Goal: Task Accomplishment & Management: Complete application form

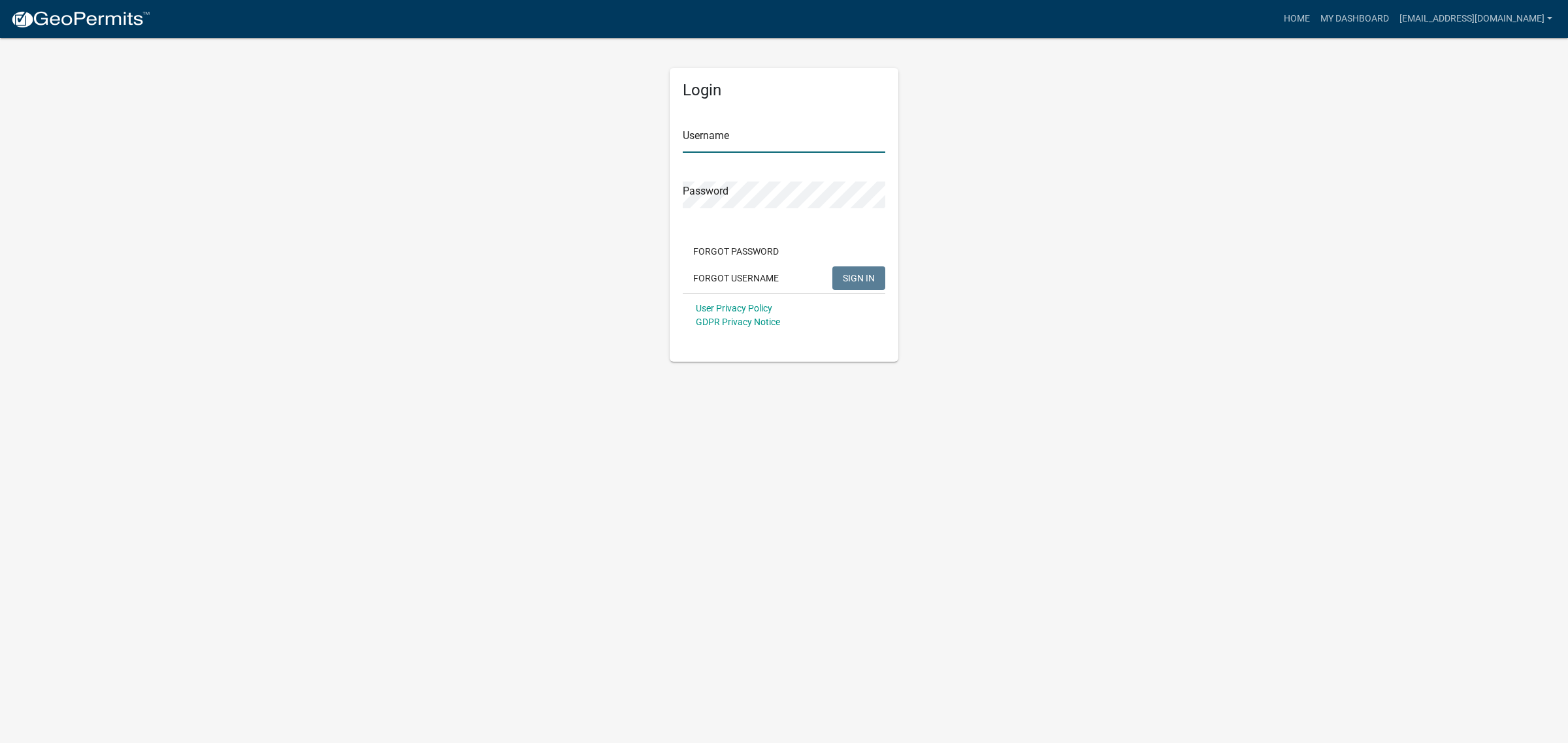
type input "[EMAIL_ADDRESS][DOMAIN_NAME]"
click at [857, 272] on span "SIGN IN" at bounding box center [859, 278] width 32 height 11
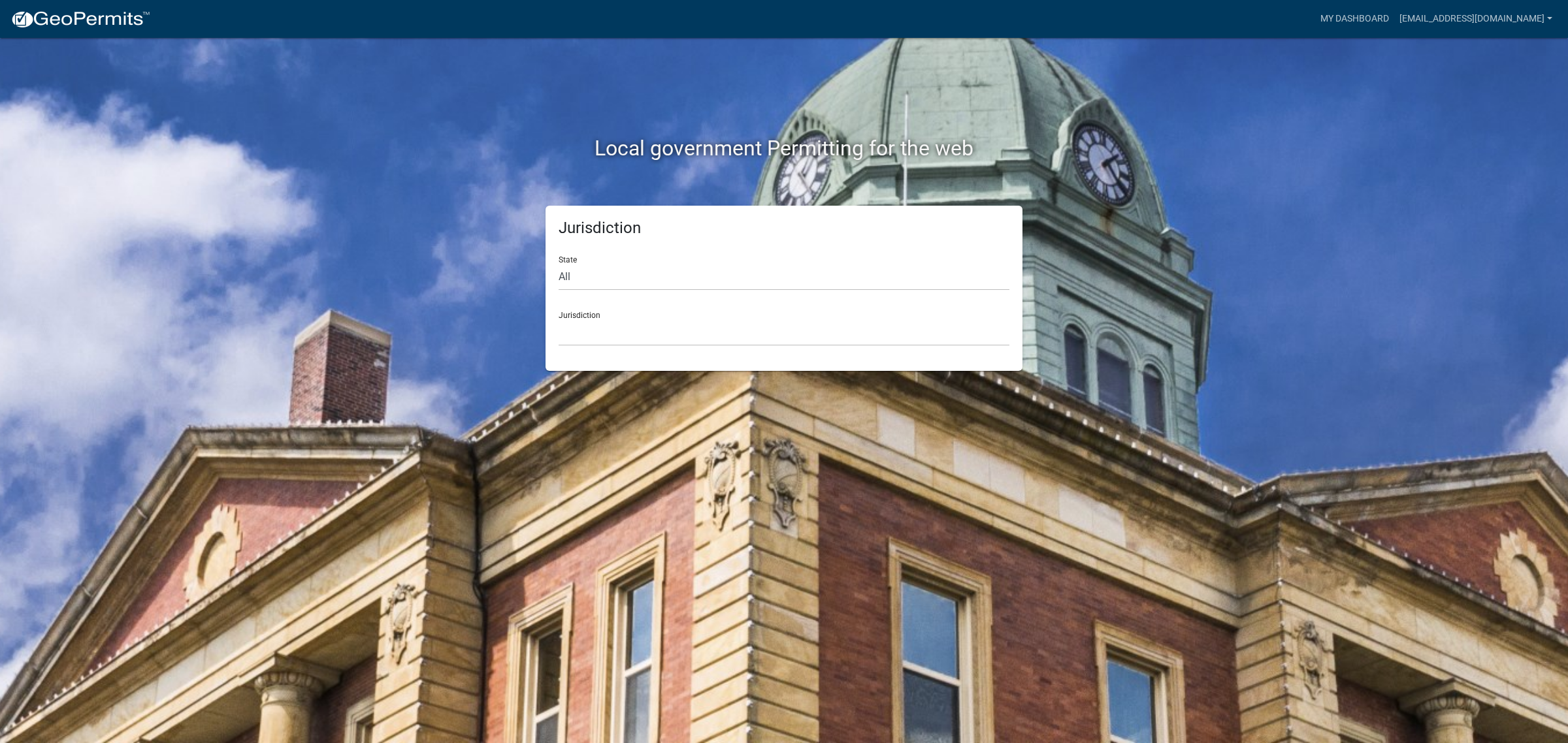
click at [1375, 1] on nav "more_horiz My Dashboard [EMAIL_ADDRESS][DOMAIN_NAME] Account Logout" at bounding box center [784, 19] width 1568 height 38
click at [1365, 30] on link "My Dashboard" at bounding box center [1355, 19] width 79 height 25
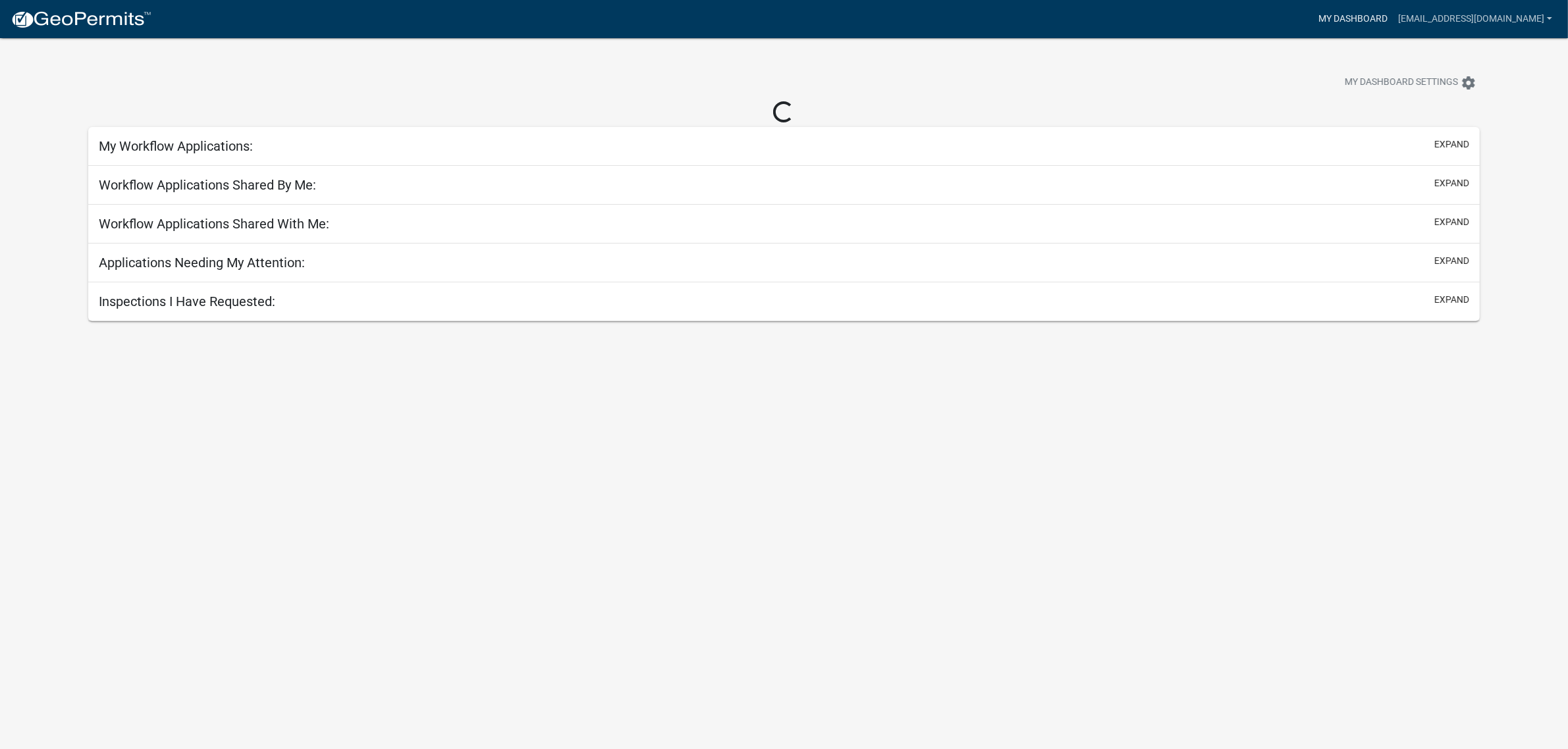
click at [1376, 17] on link "My Dashboard" at bounding box center [1353, 19] width 80 height 25
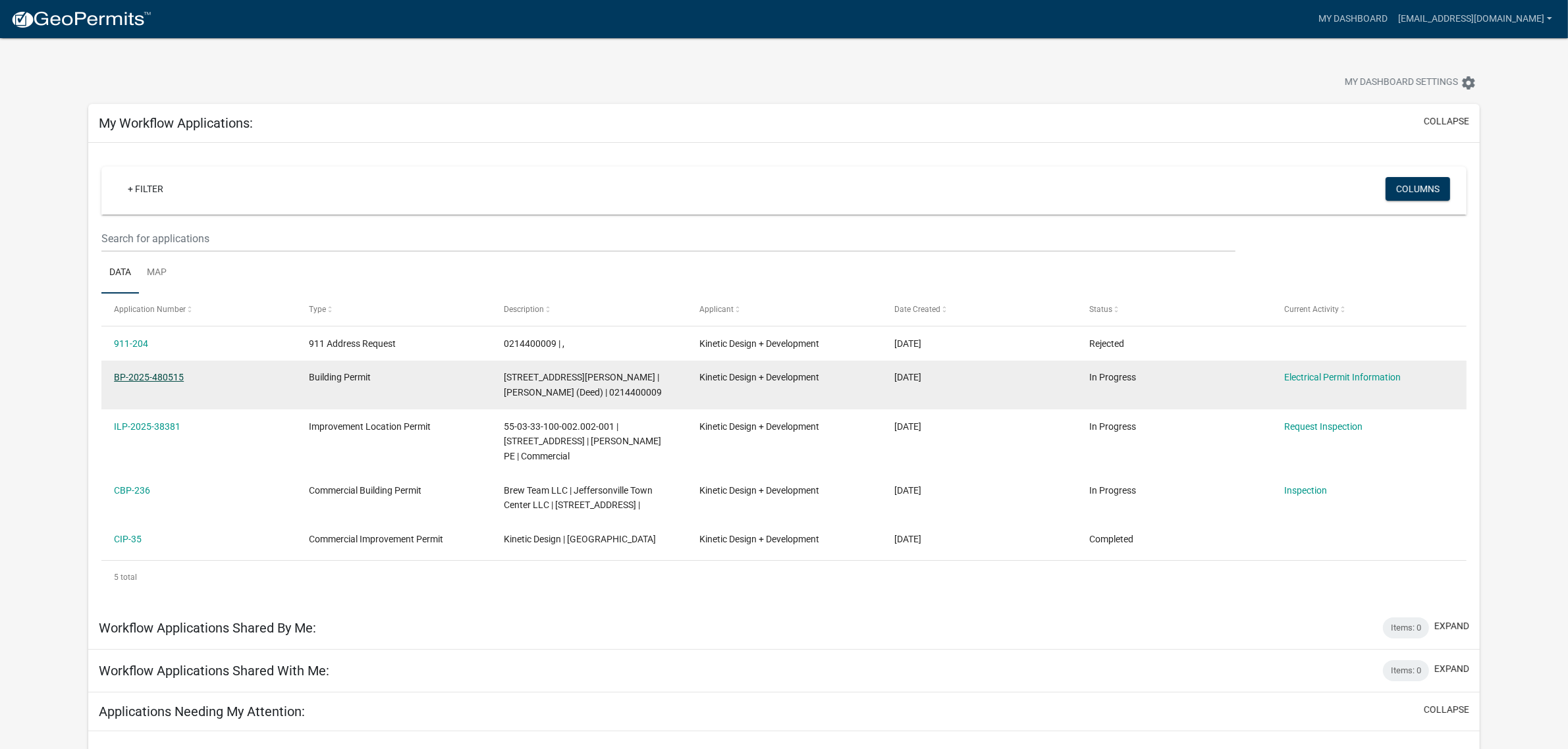
click at [154, 379] on link "BP-2025-480515" at bounding box center [148, 378] width 70 height 11
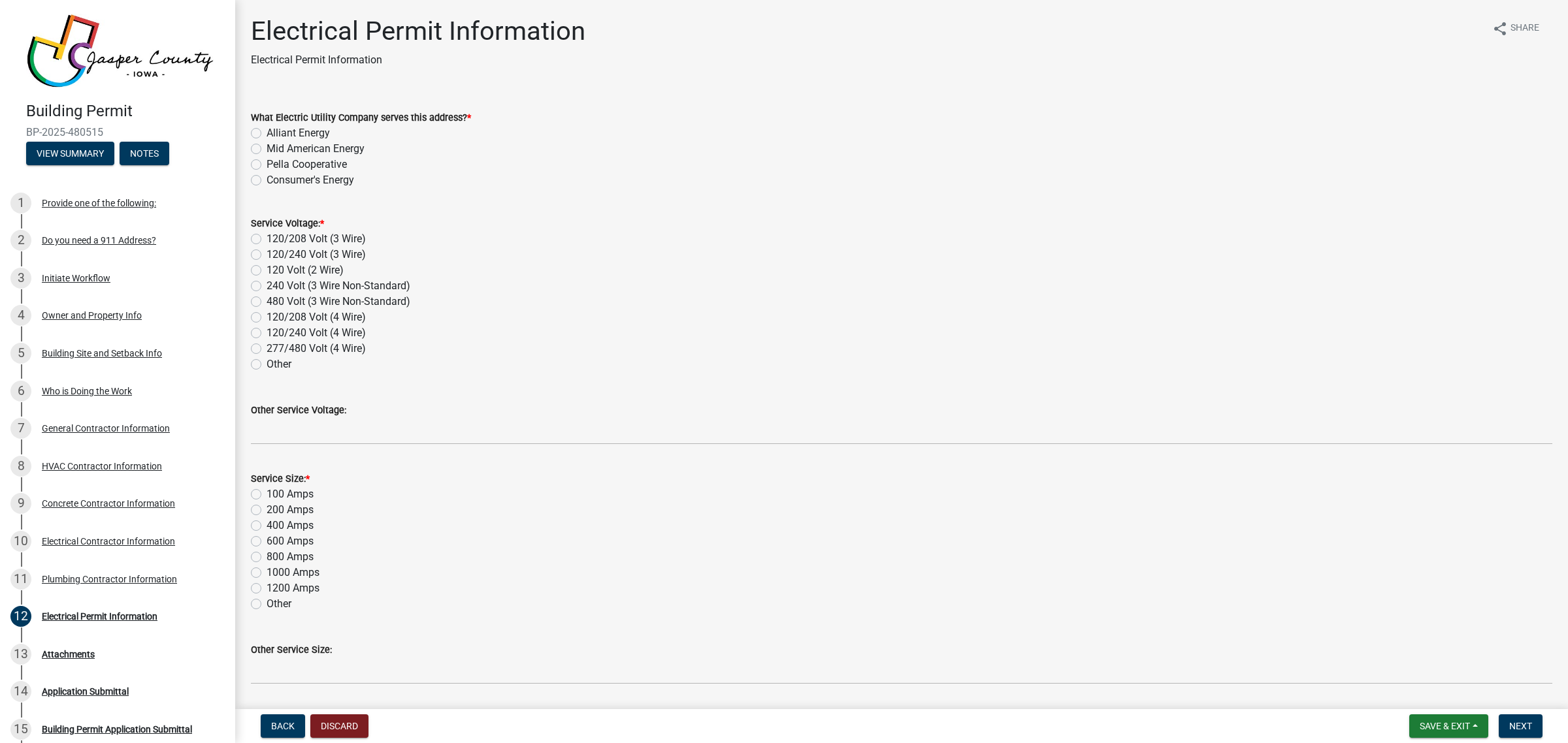
click at [266, 129] on label "Alliant Energy" at bounding box center [298, 133] width 64 height 15
click at [266, 129] on input "Alliant Energy" at bounding box center [270, 129] width 8 height 8
radio input "true"
click at [266, 316] on label "120/208 Volt (4 Wire)" at bounding box center [316, 316] width 100 height 15
click at [266, 316] on input "120/208 Volt (4 Wire)" at bounding box center [270, 313] width 8 height 8
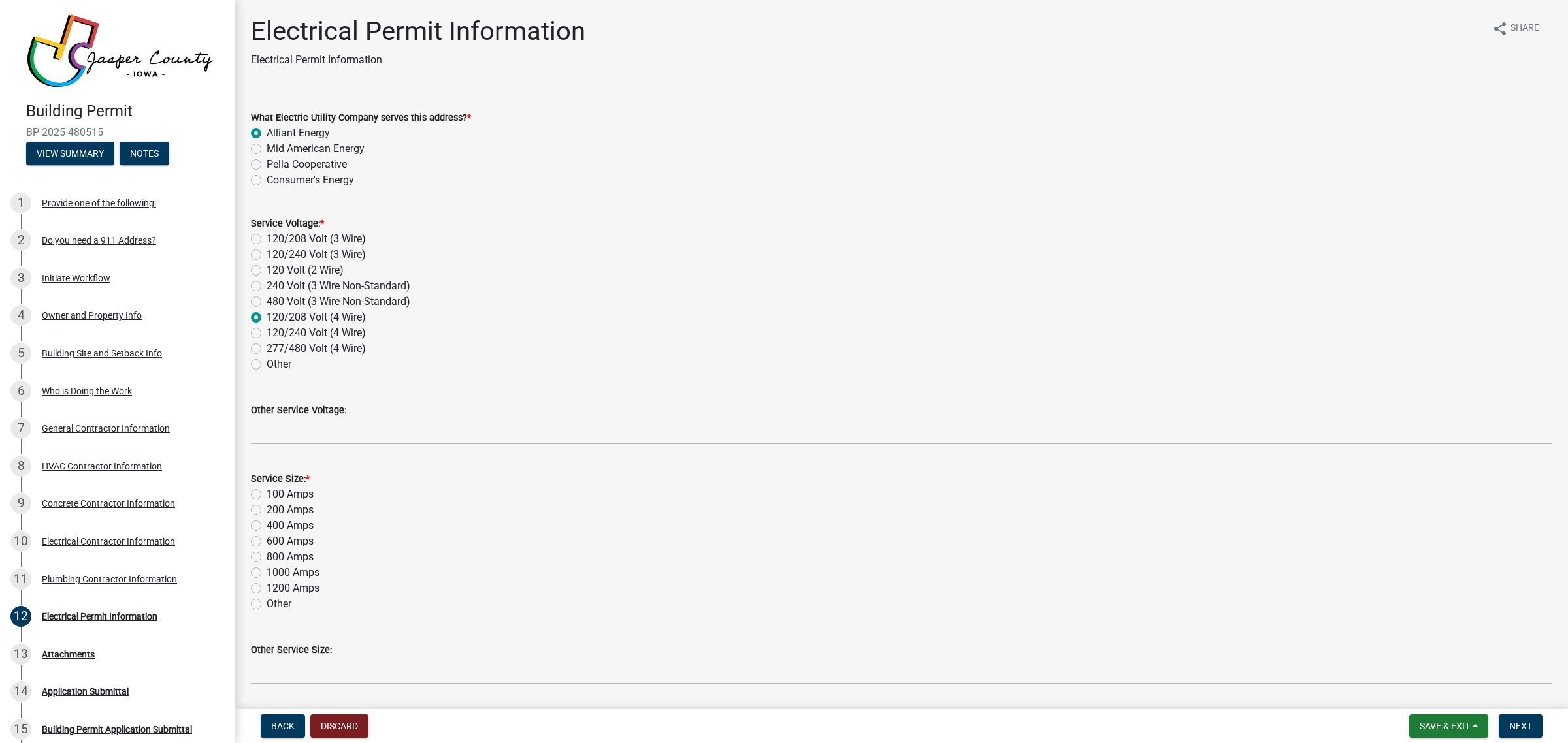
radio input "true"
click at [266, 539] on label "600 Amps" at bounding box center [290, 540] width 47 height 15
click at [266, 539] on input "600 Amps" at bounding box center [270, 537] width 8 height 8
radio input "true"
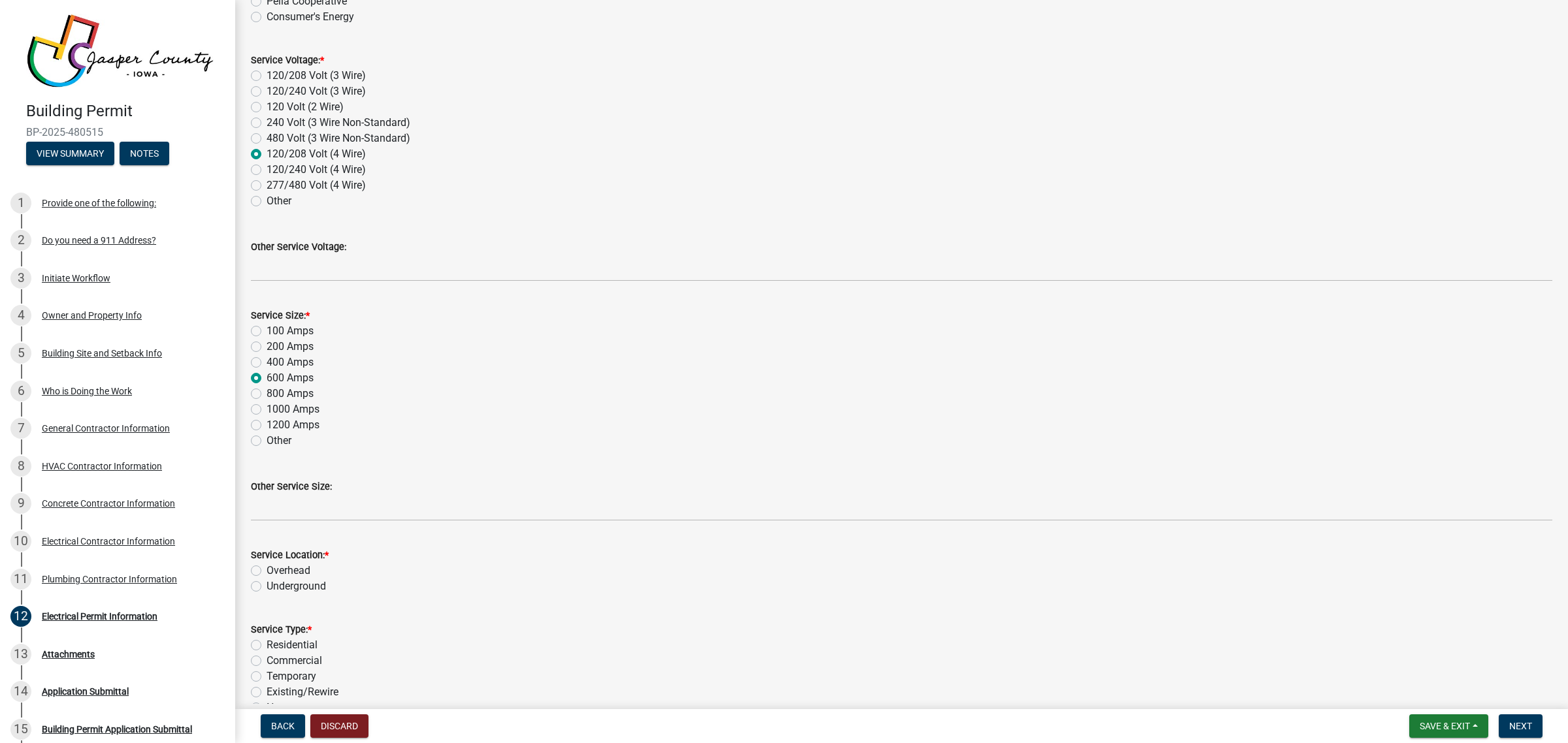
scroll to position [245, 0]
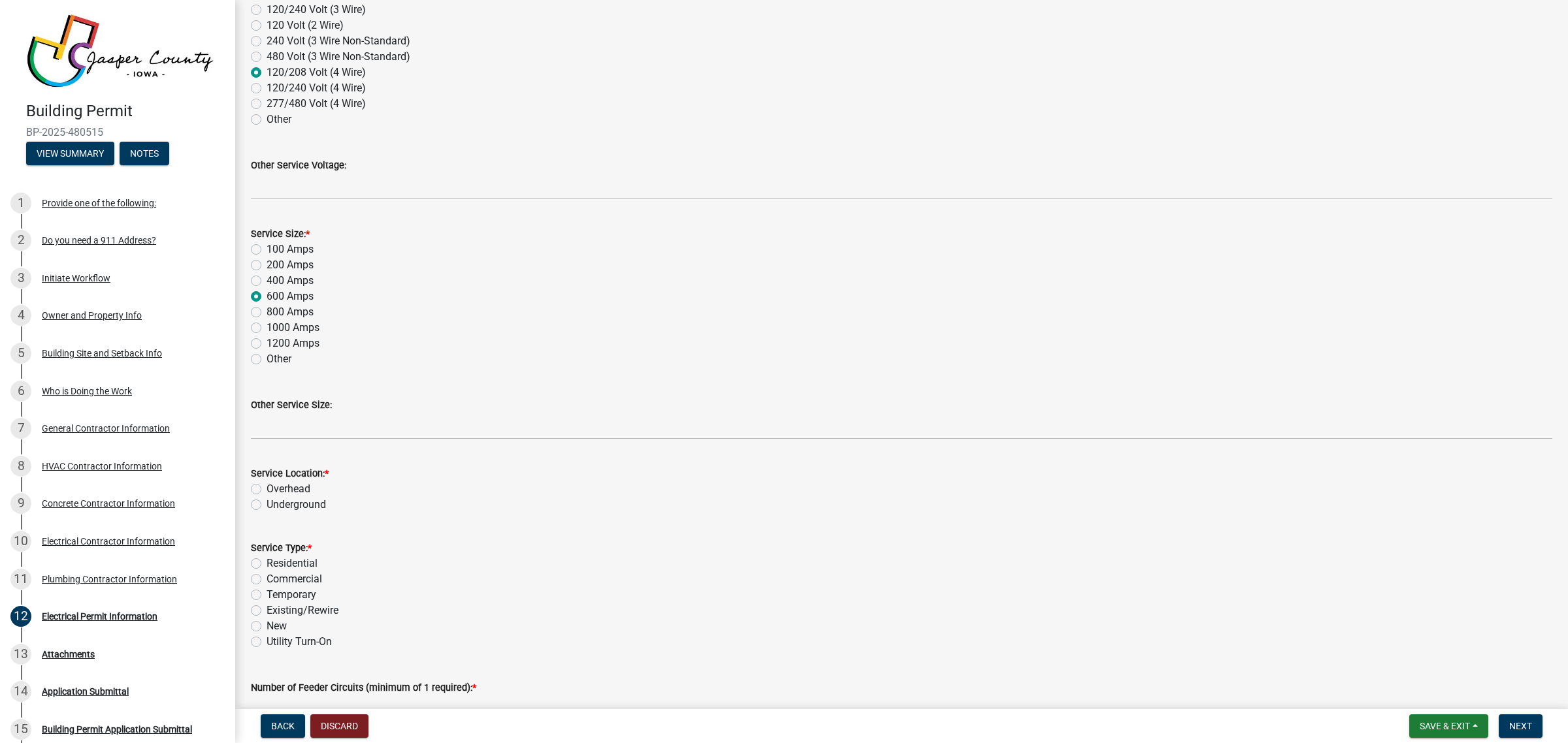
click at [266, 506] on label "Underground" at bounding box center [296, 504] width 59 height 15
click at [266, 505] on input "Underground" at bounding box center [270, 500] width 8 height 8
radio input "true"
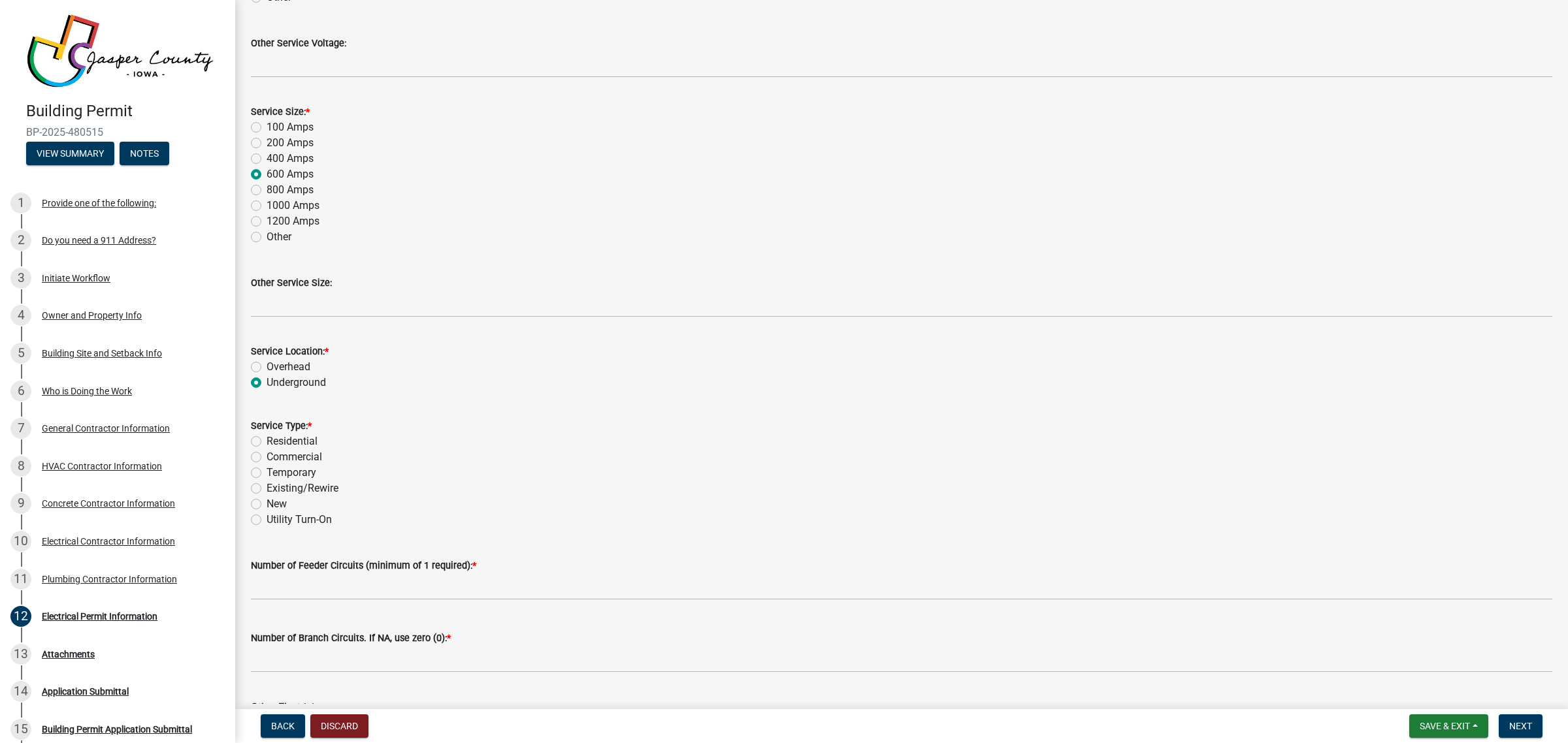
scroll to position [408, 0]
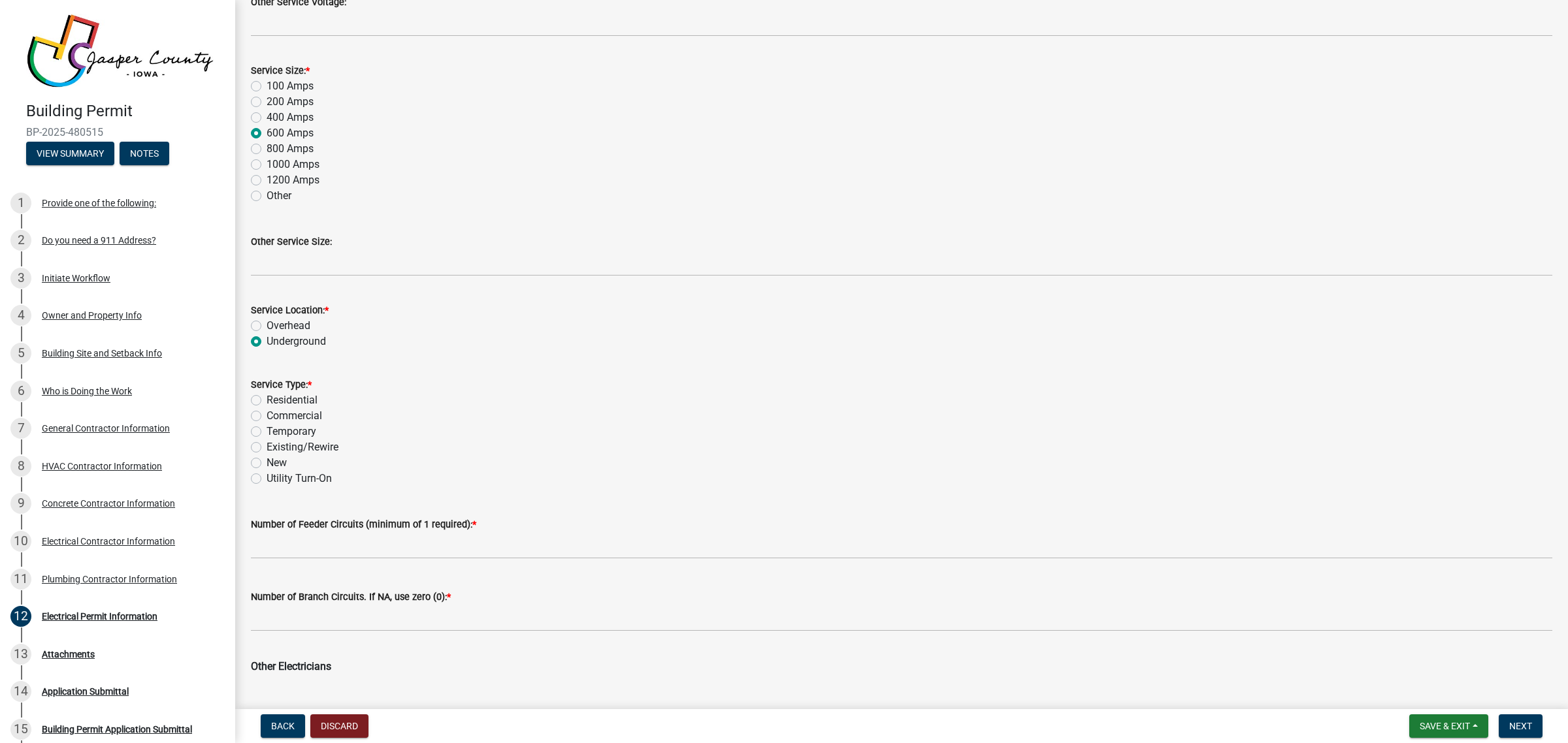
click at [266, 417] on label "Commercial" at bounding box center [294, 415] width 56 height 15
click at [266, 417] on input "Commercial" at bounding box center [270, 411] width 8 height 8
radio input "true"
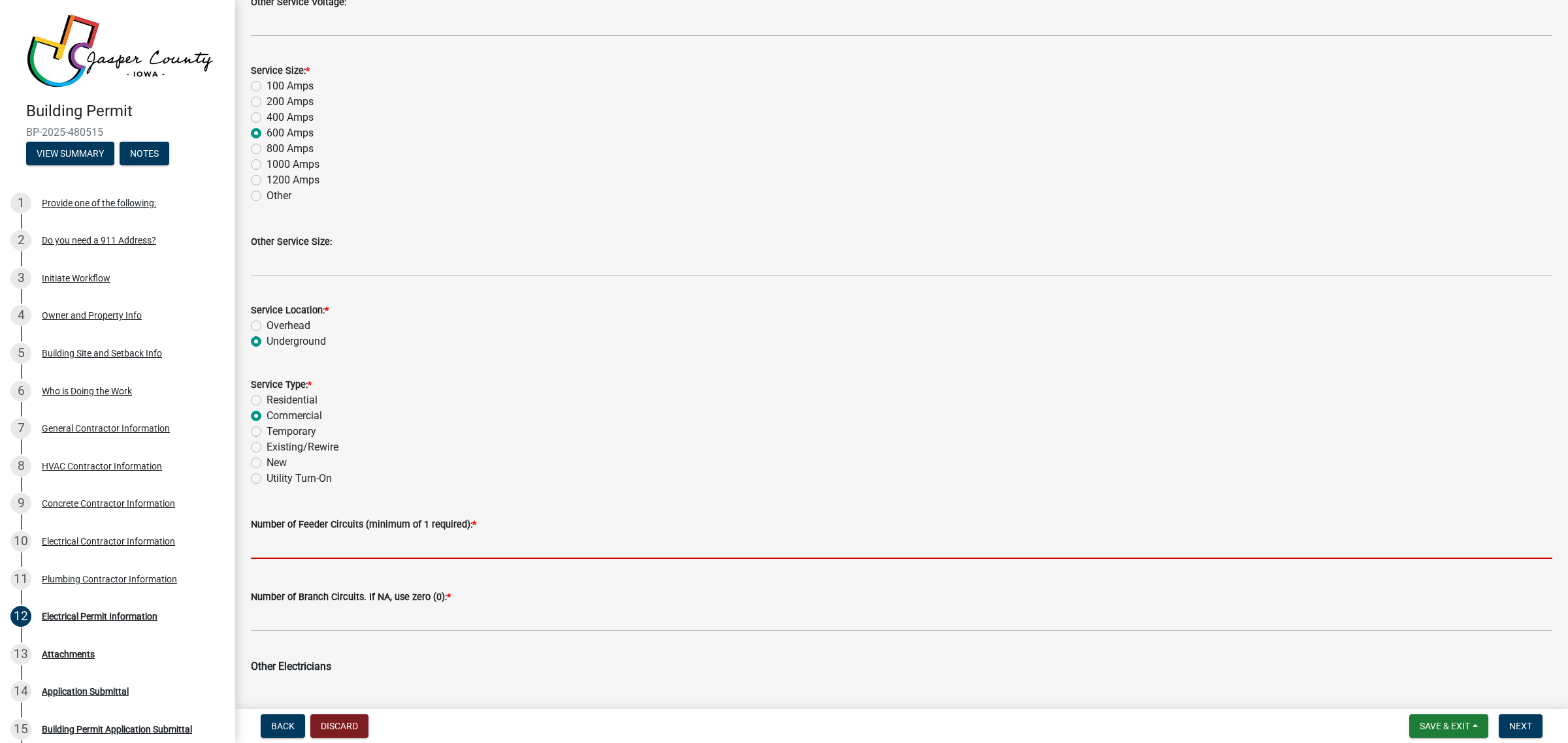
click at [374, 547] on input "text" at bounding box center [901, 546] width 1301 height 27
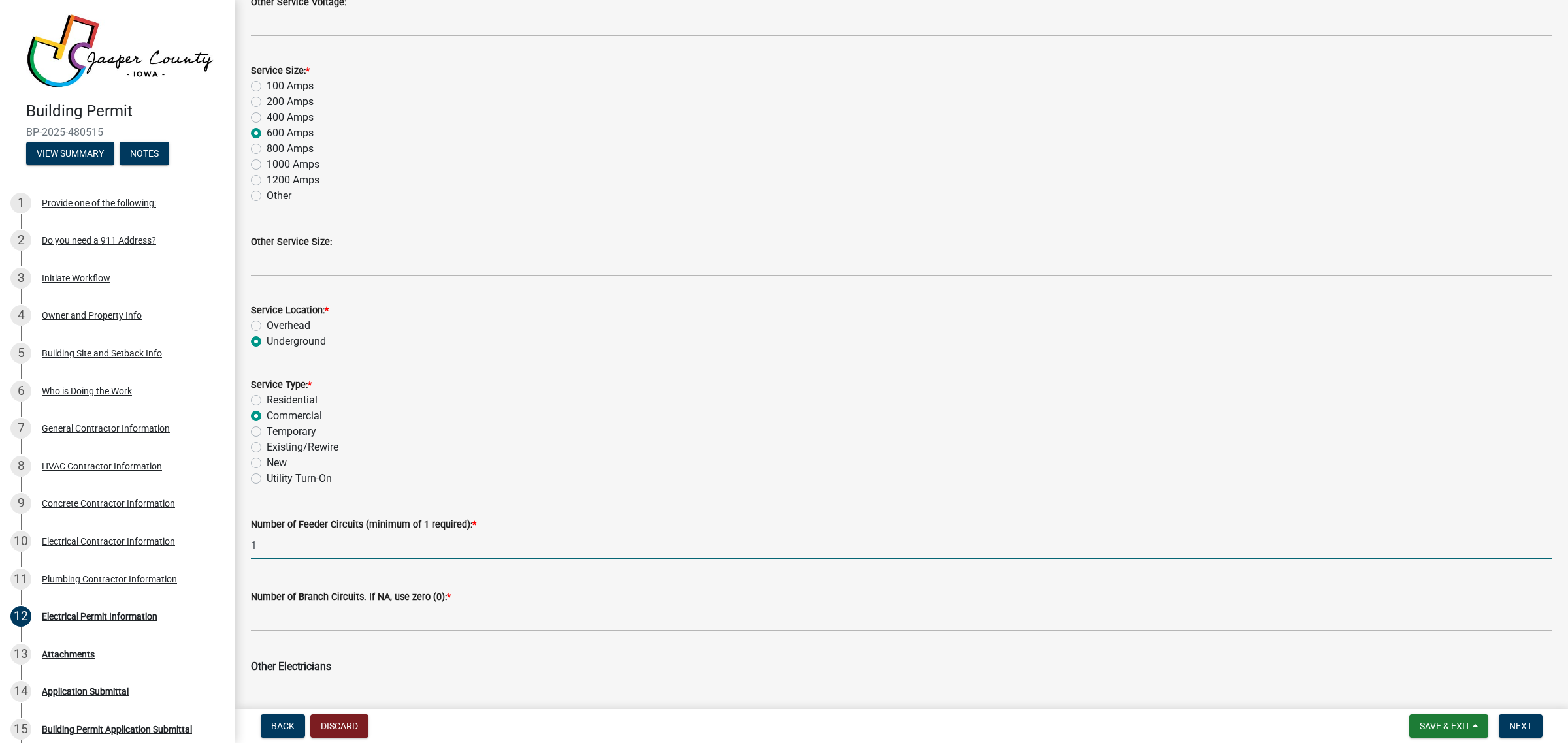
type input "1"
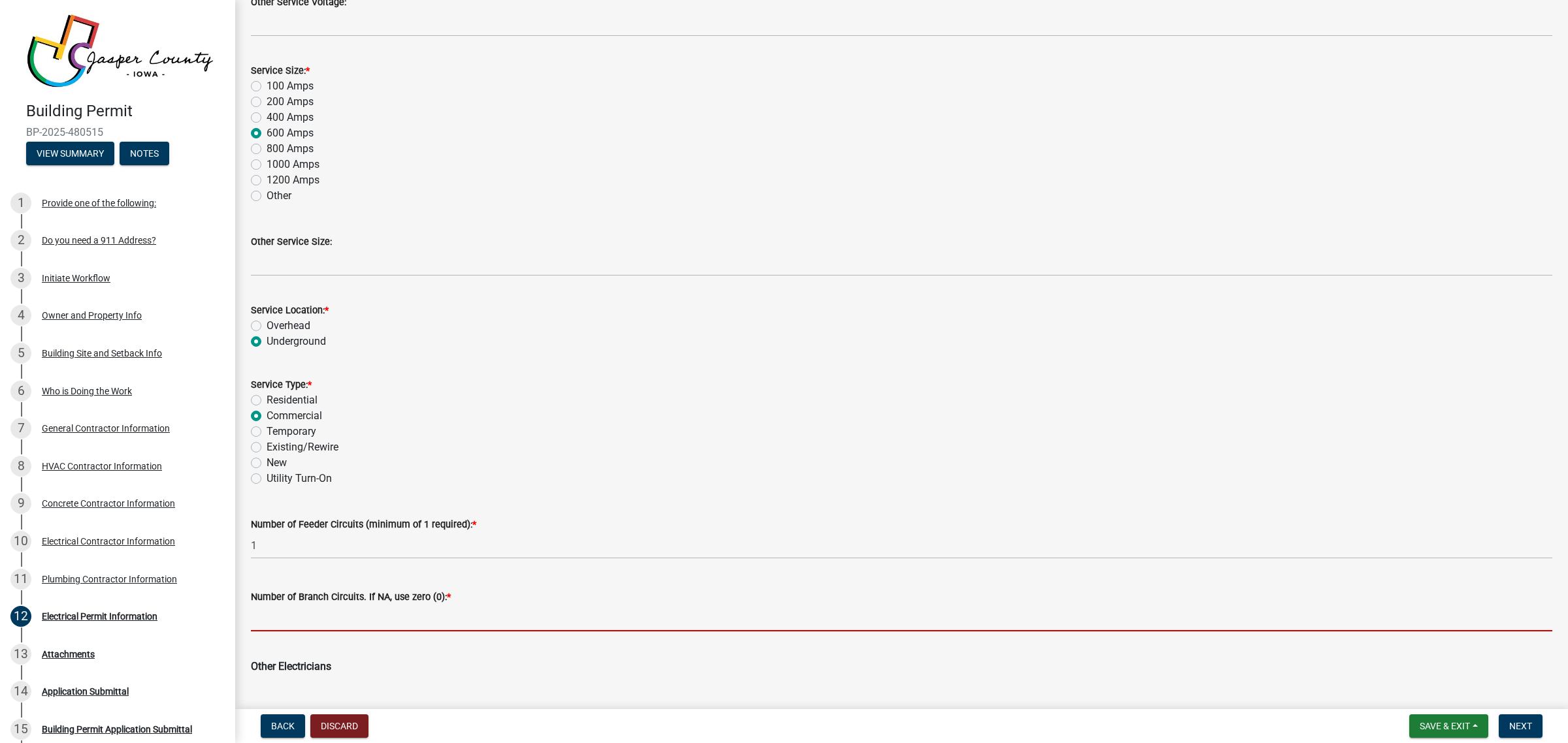
click at [366, 620] on input "text" at bounding box center [901, 618] width 1301 height 27
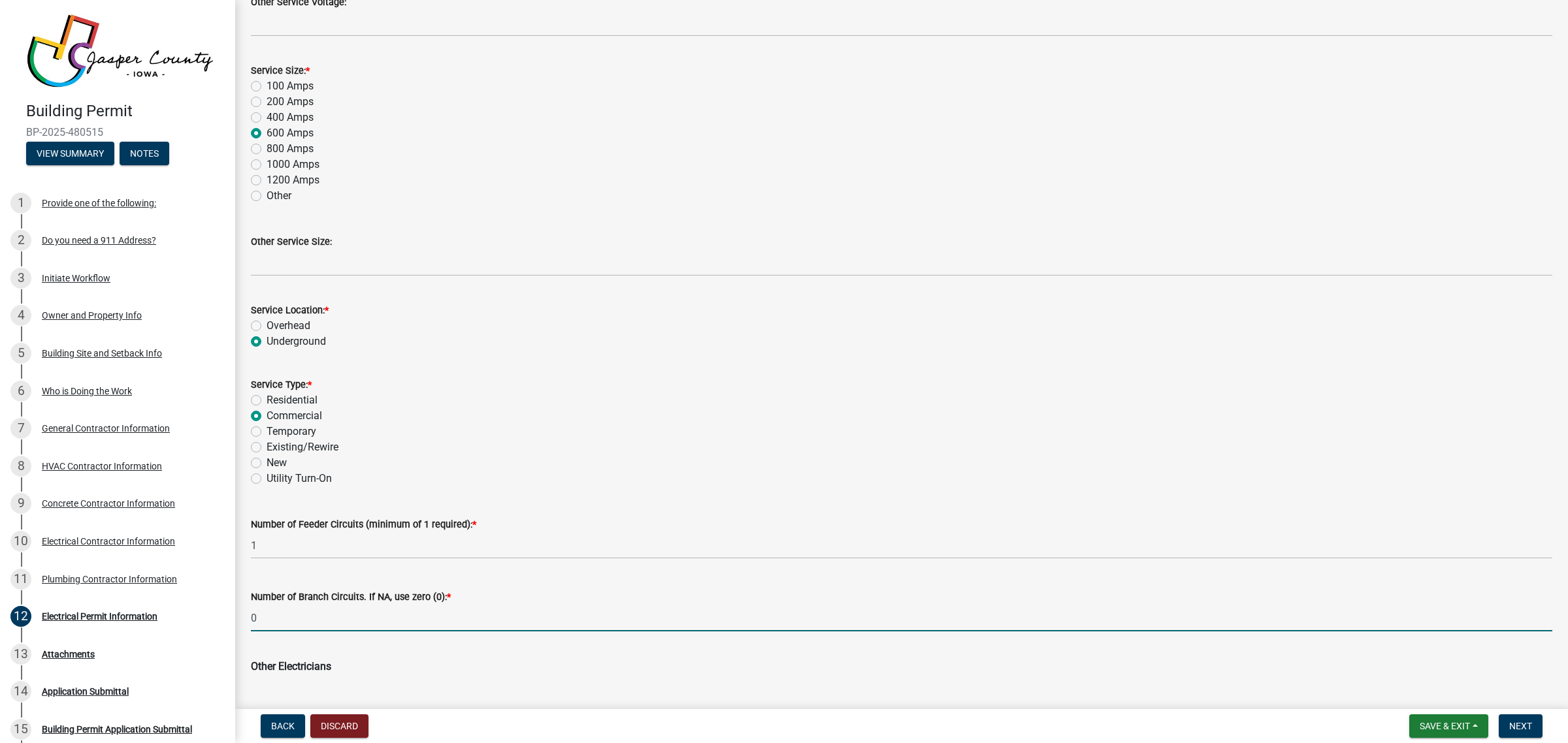
type input "0"
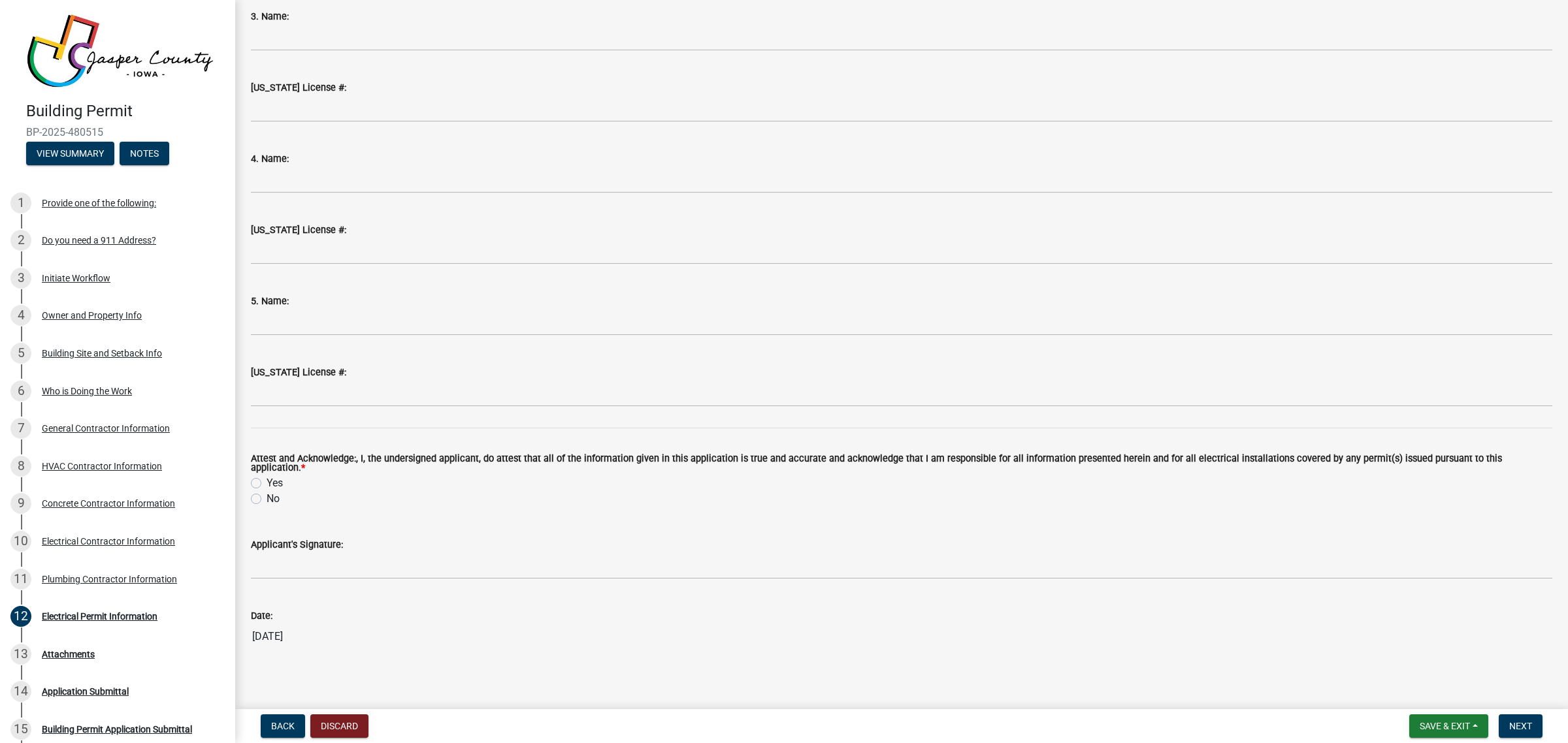
scroll to position [1388, 0]
click at [266, 475] on label "Yes" at bounding box center [274, 482] width 16 height 15
click at [266, 475] on input "Yes" at bounding box center [270, 479] width 8 height 8
radio input "true"
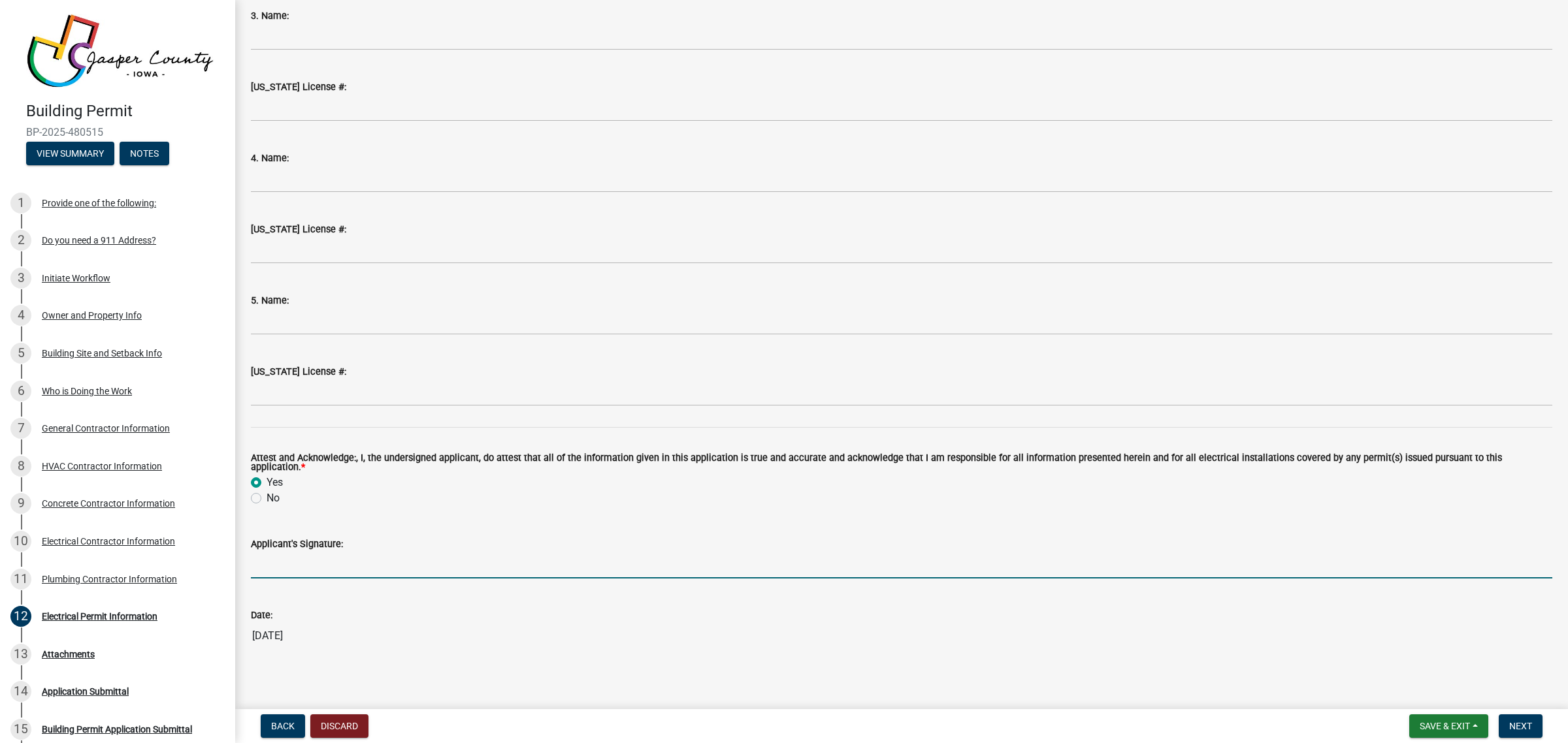
click at [286, 552] on input "Applicant's Signature:" at bounding box center [901, 566] width 1301 height 27
type input "K"
type input "[PERSON_NAME]"
click at [1518, 729] on span "Next" at bounding box center [1520, 726] width 23 height 11
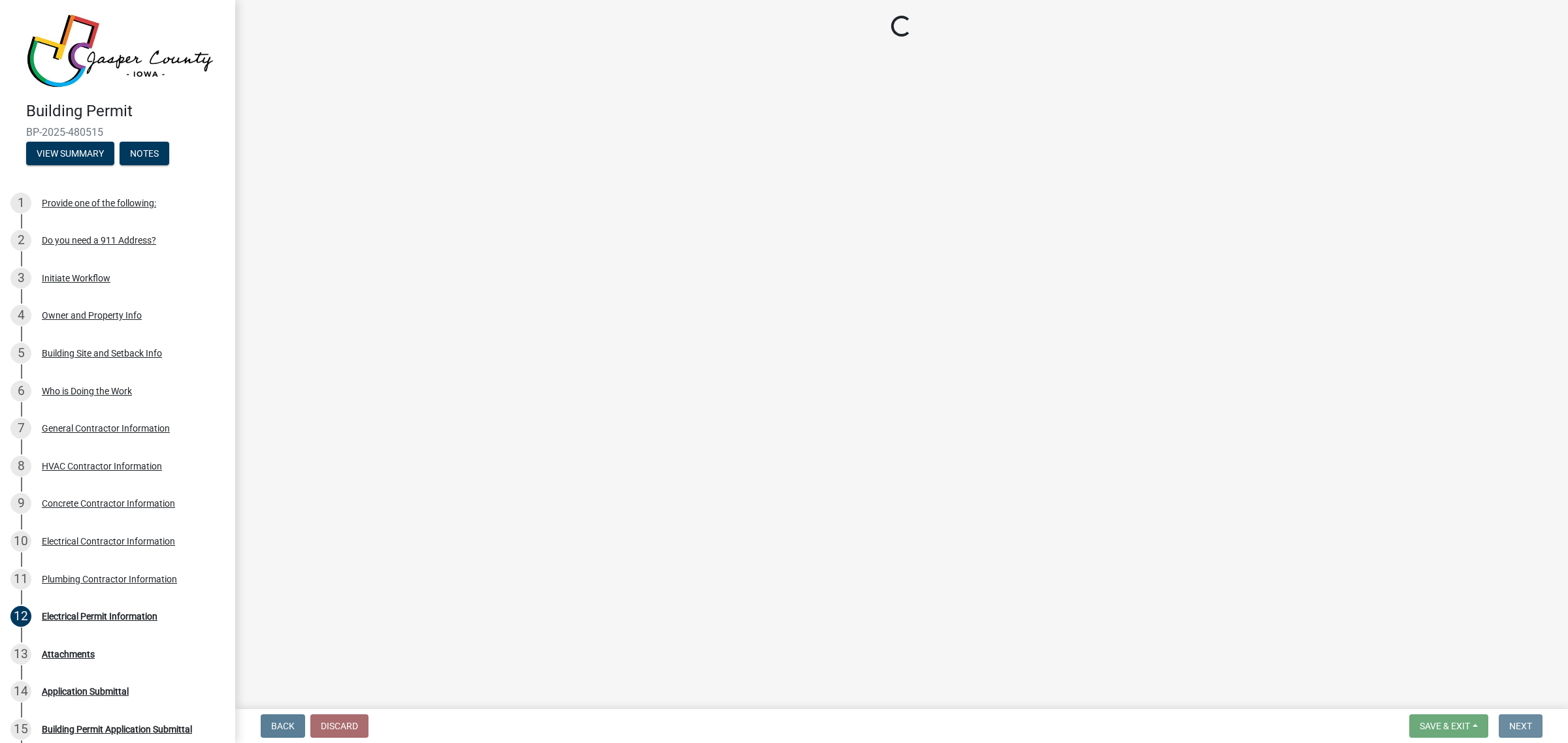
scroll to position [0, 0]
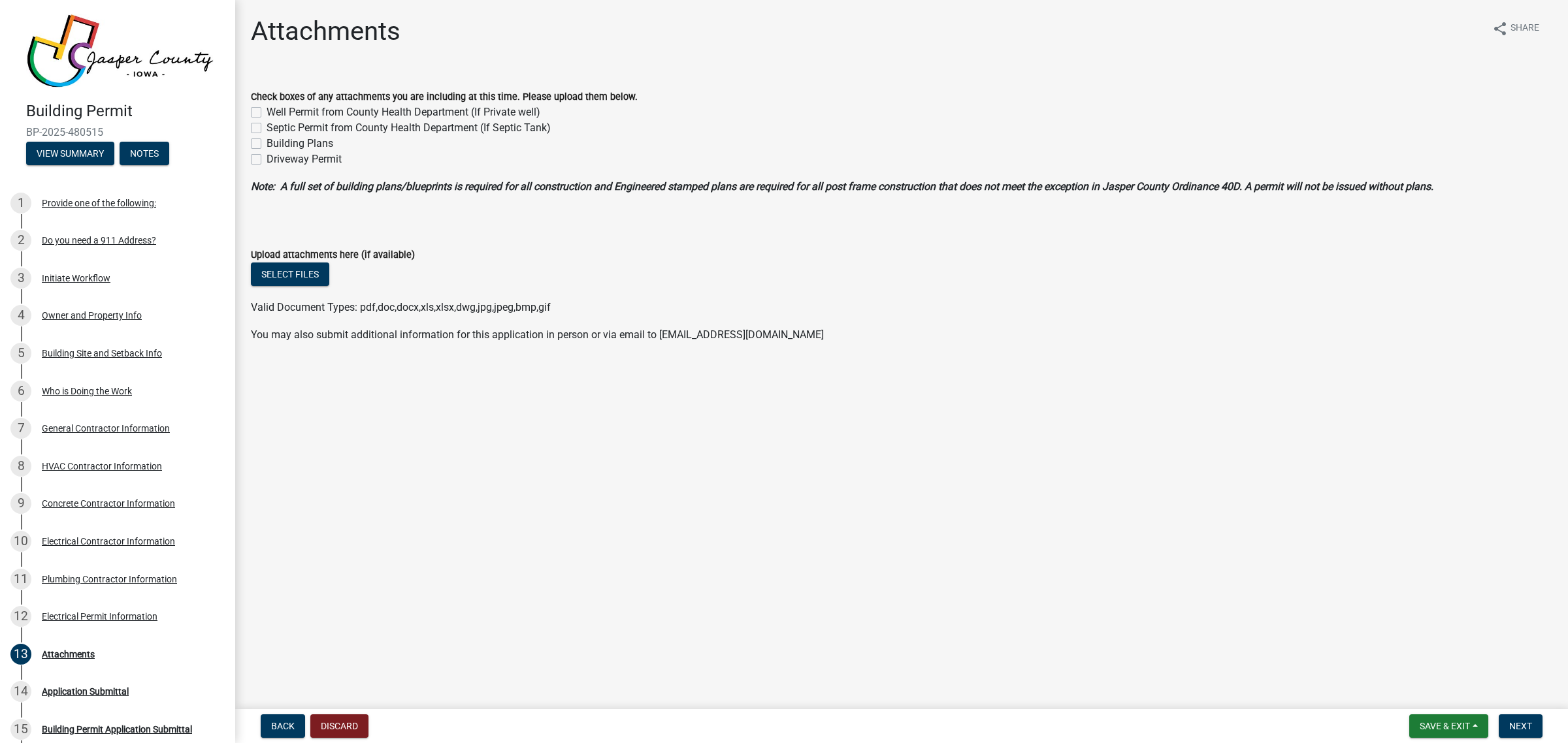
click at [266, 145] on label "Building Plans" at bounding box center [299, 143] width 66 height 15
click at [266, 144] on input "Building Plans" at bounding box center [270, 140] width 8 height 8
checkbox input "true"
checkbox input "false"
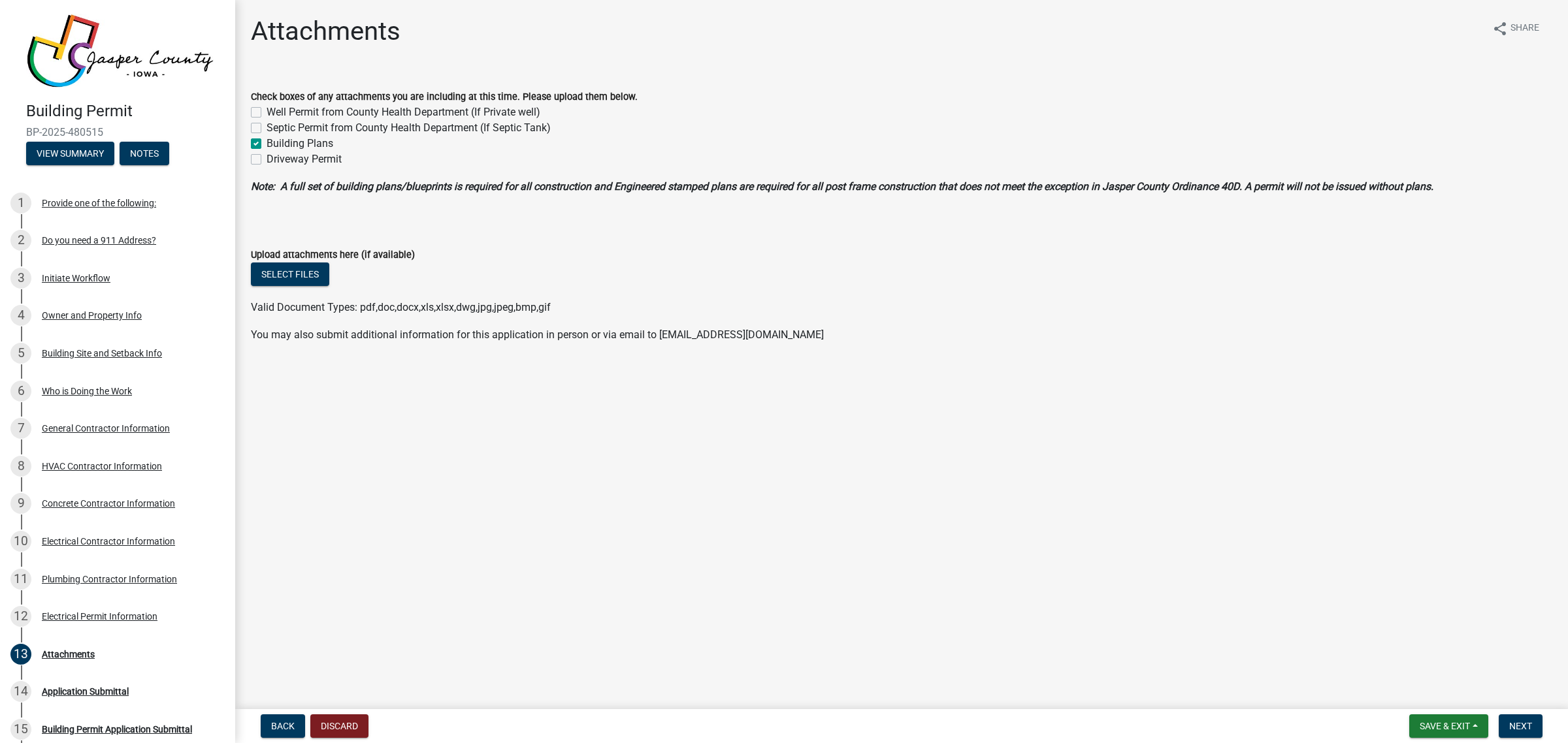
checkbox input "true"
checkbox input "false"
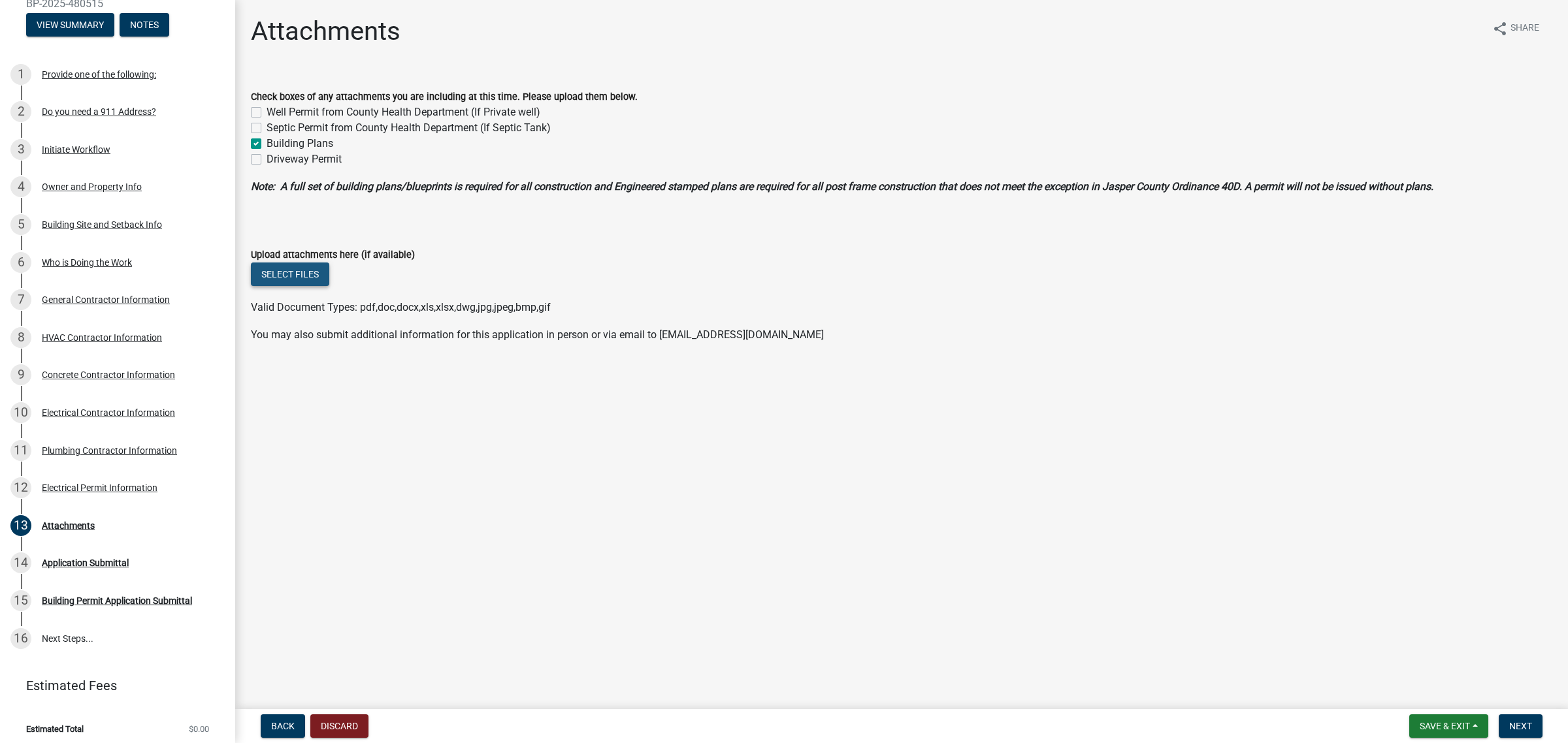
click at [315, 278] on button "Select files" at bounding box center [290, 274] width 78 height 23
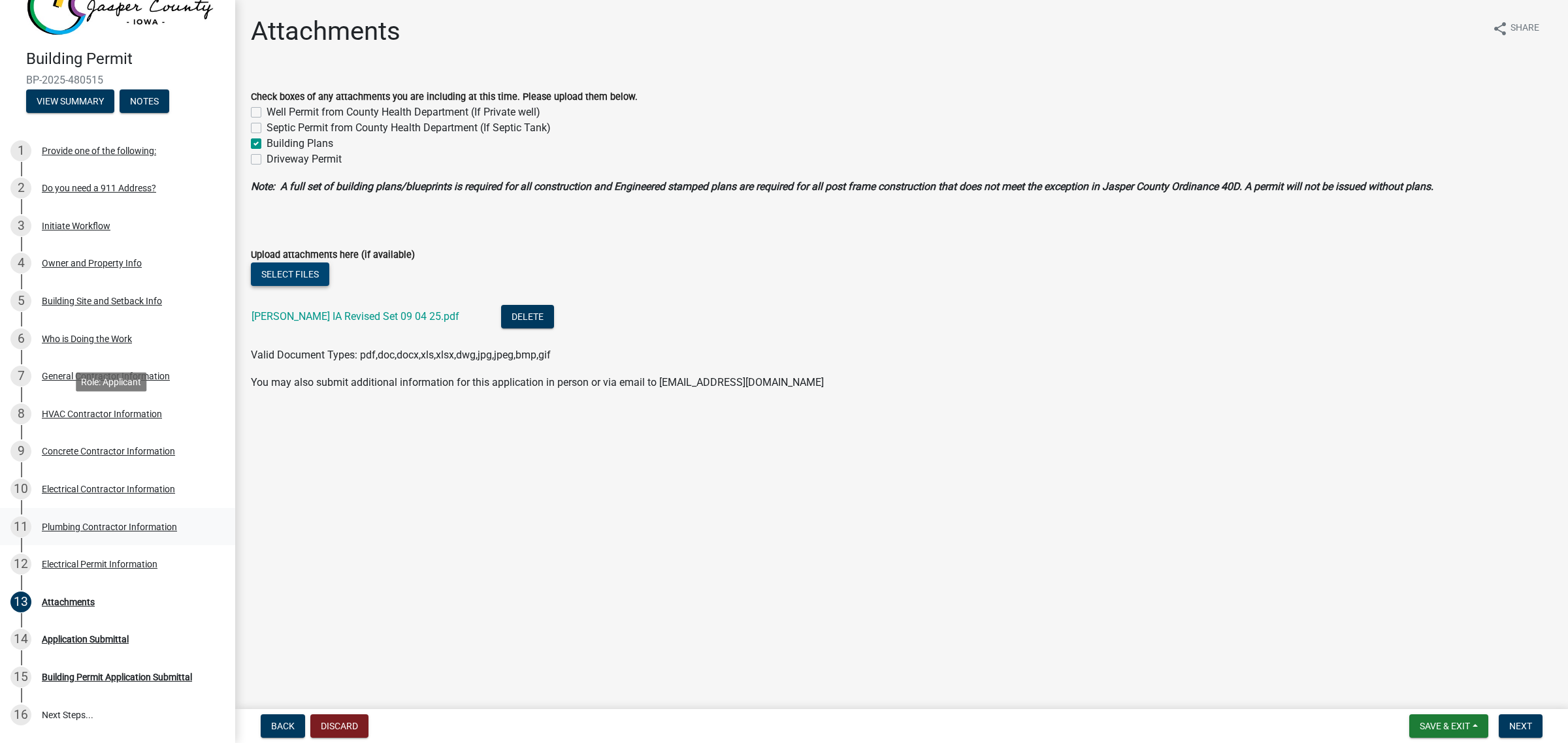
scroll to position [82, 0]
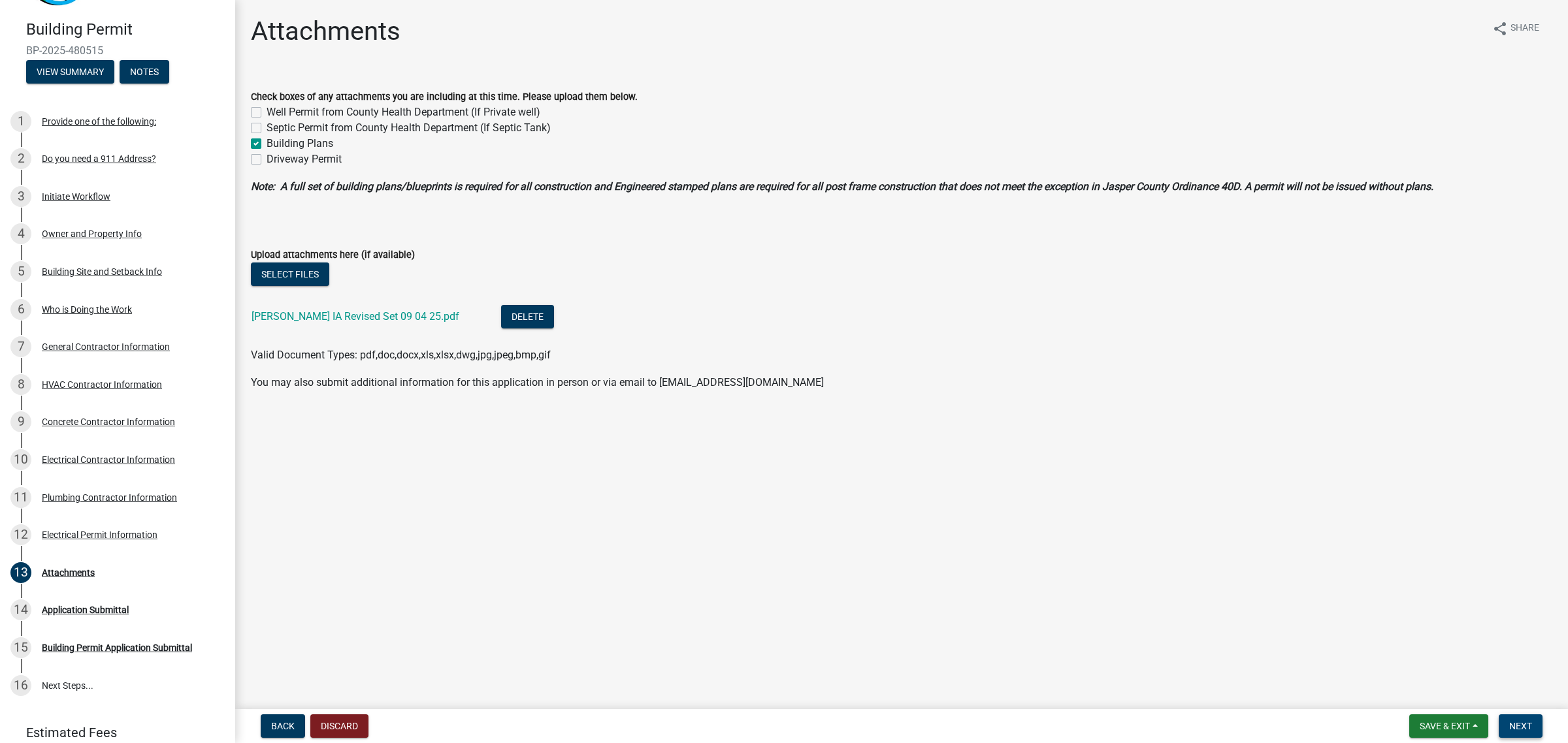
click at [1529, 730] on span "Next" at bounding box center [1520, 726] width 23 height 11
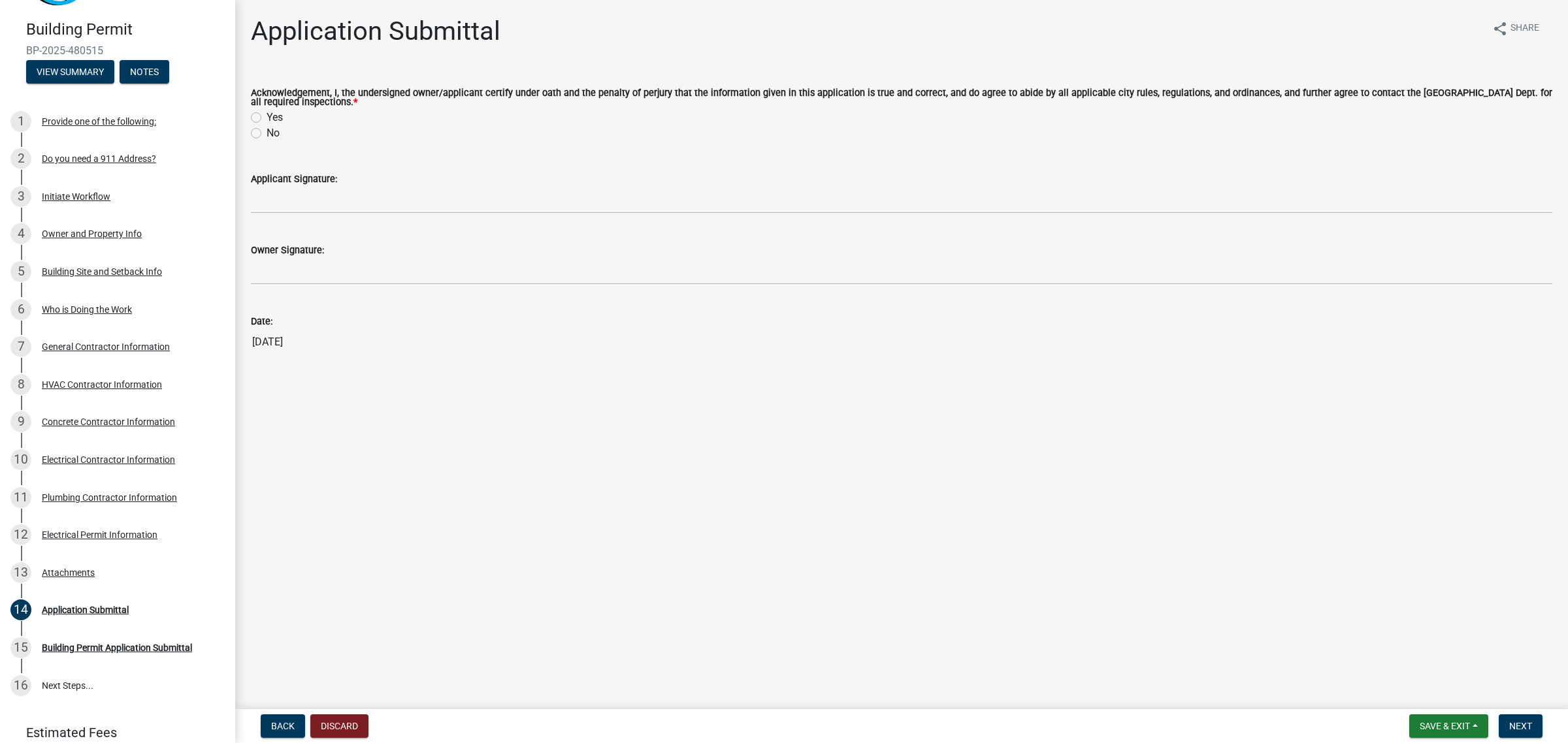
click at [266, 119] on label "Yes" at bounding box center [274, 117] width 16 height 15
click at [266, 118] on input "Yes" at bounding box center [270, 113] width 8 height 8
radio input "true"
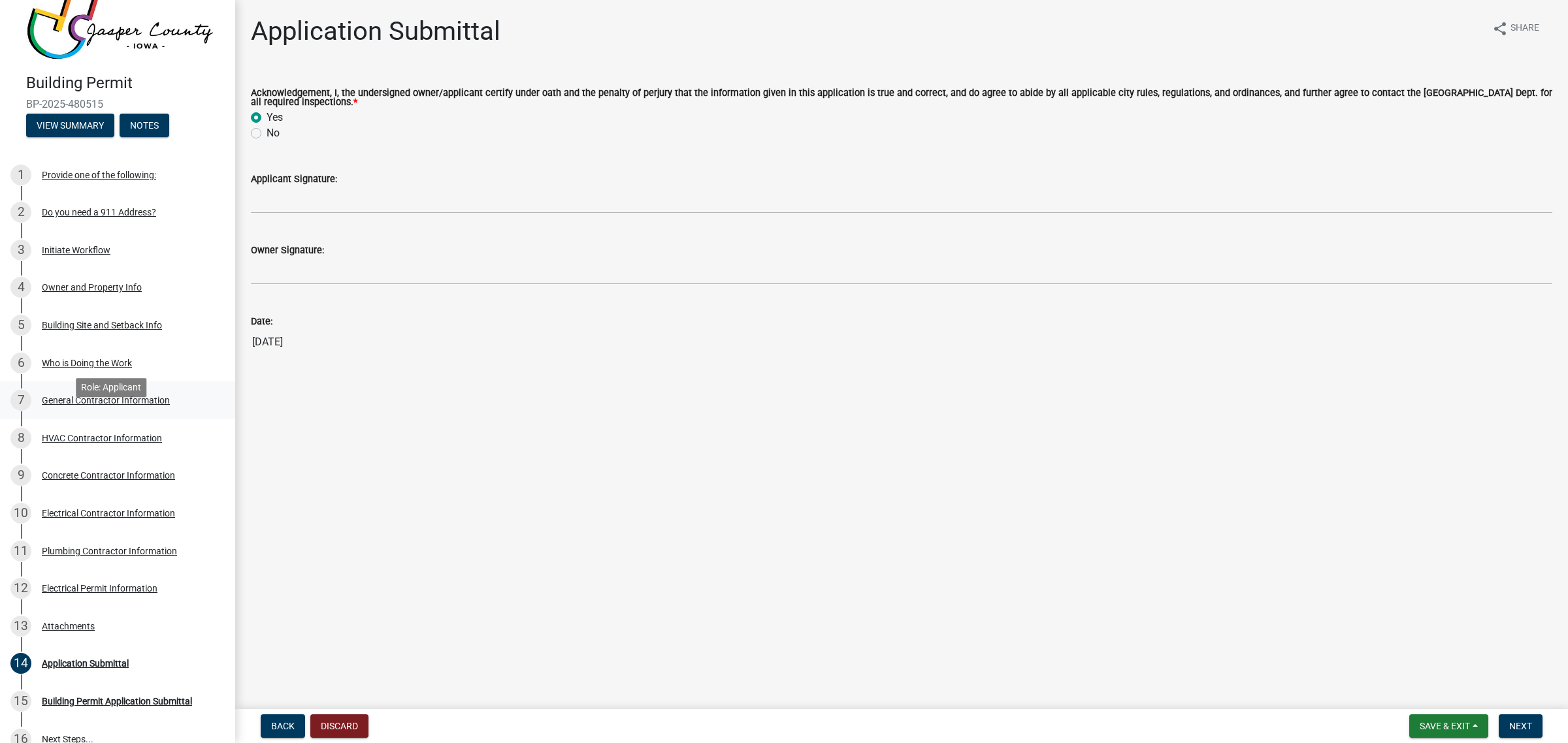
scroll to position [0, 0]
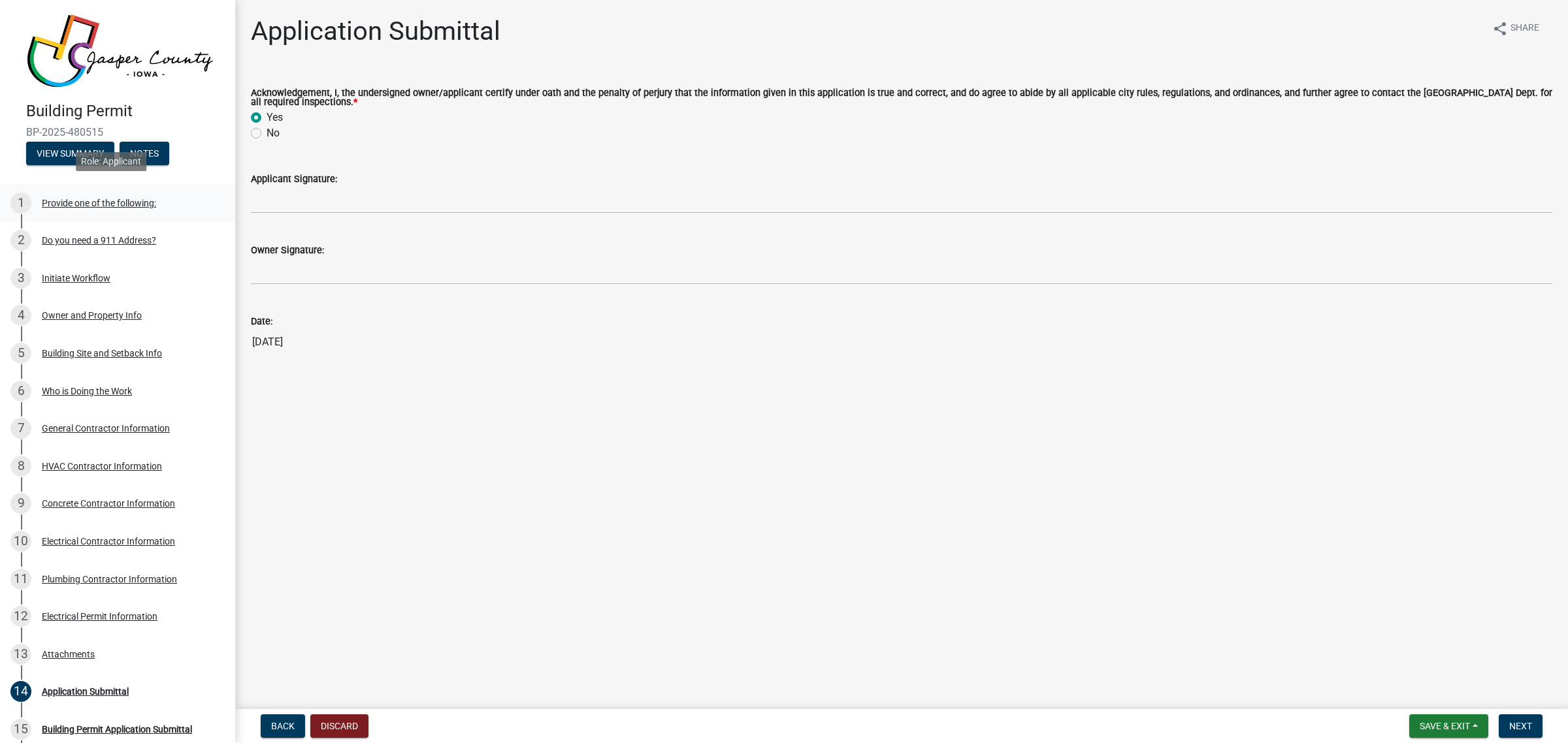
click at [122, 198] on div "Provide one of the following:" at bounding box center [100, 203] width 115 height 9
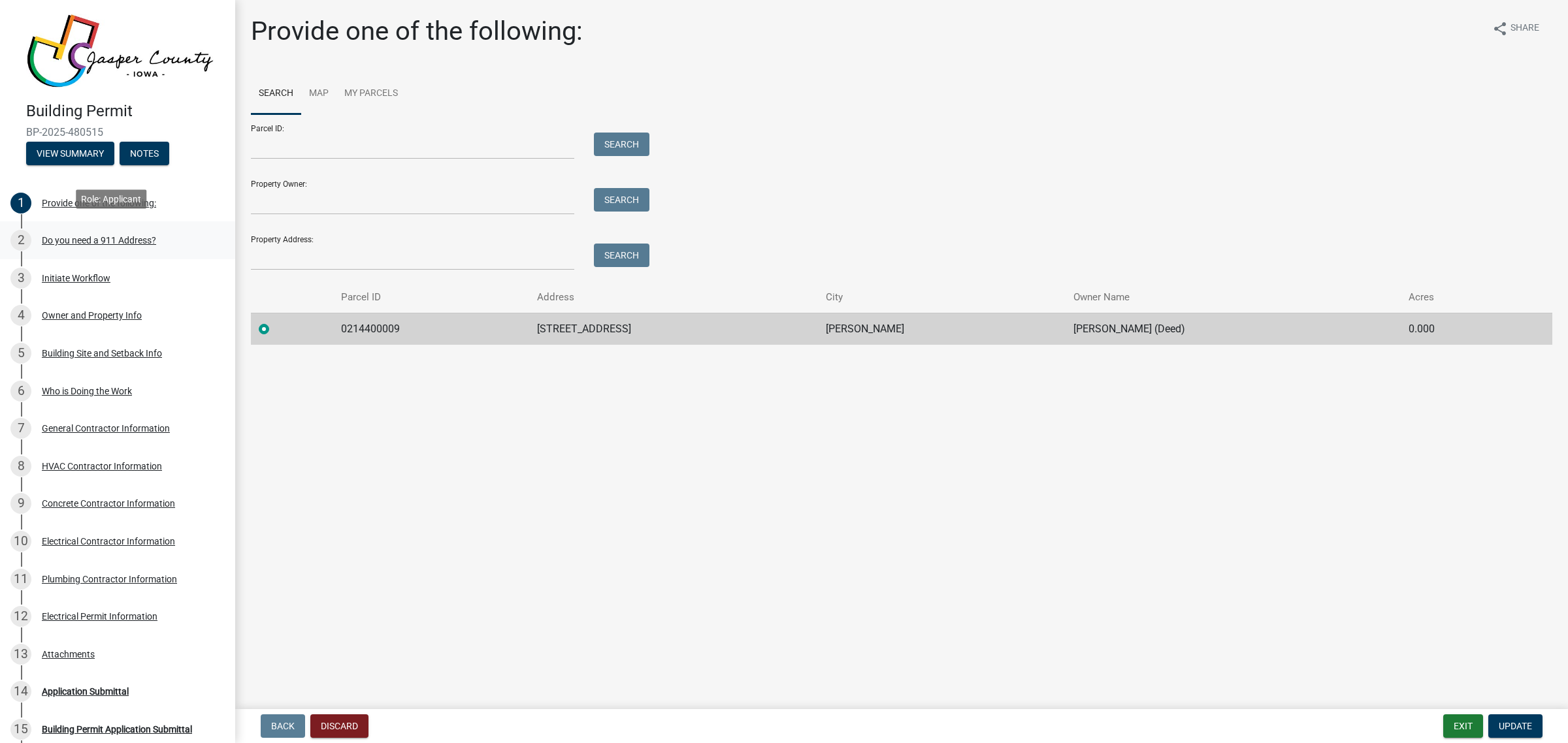
click at [82, 236] on div "Do you need a 911 Address?" at bounding box center [100, 240] width 115 height 9
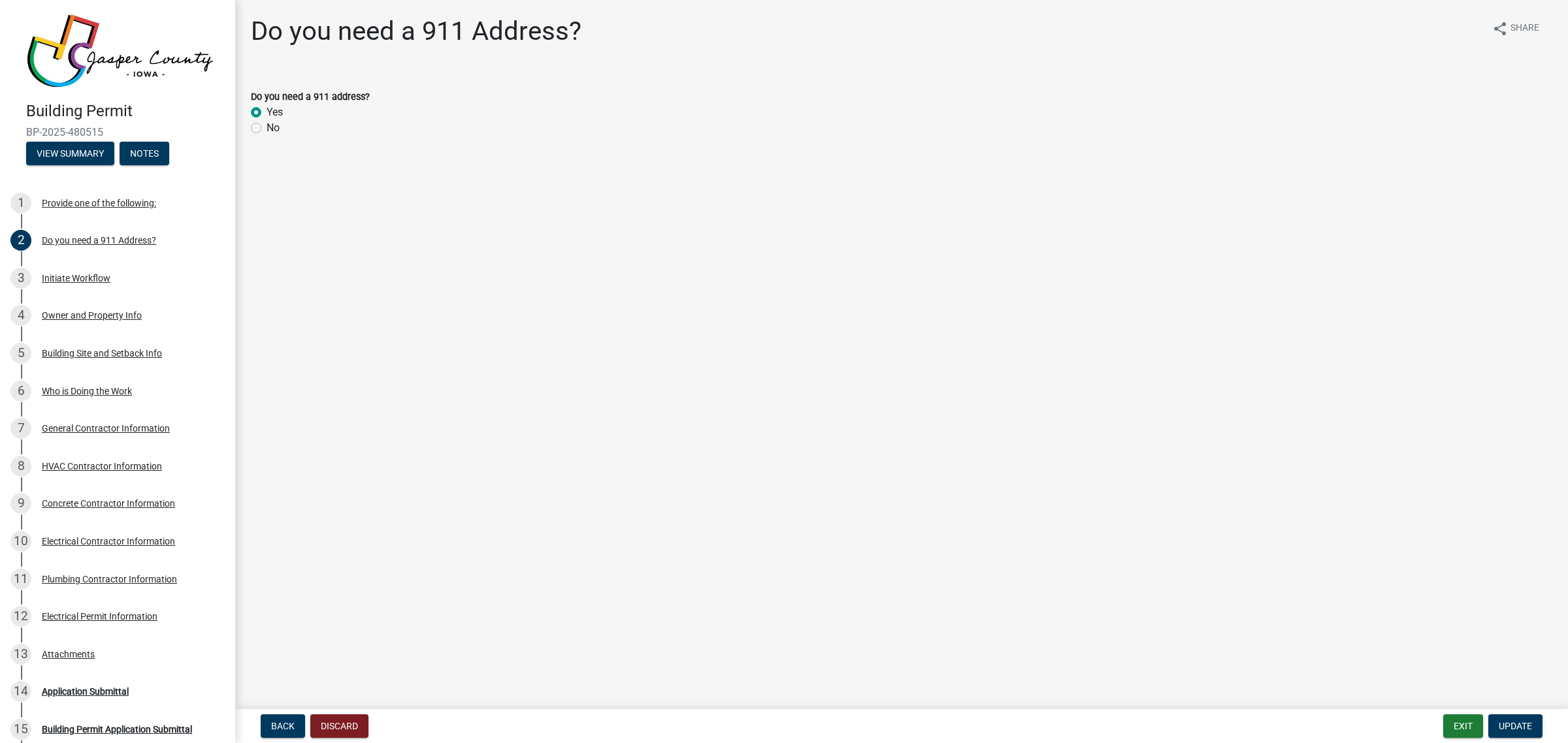
click at [278, 129] on label "No" at bounding box center [273, 127] width 13 height 15
click at [275, 129] on input "No" at bounding box center [270, 124] width 8 height 8
radio input "true"
click at [85, 273] on div "Initiate Workflow" at bounding box center [76, 278] width 69 height 9
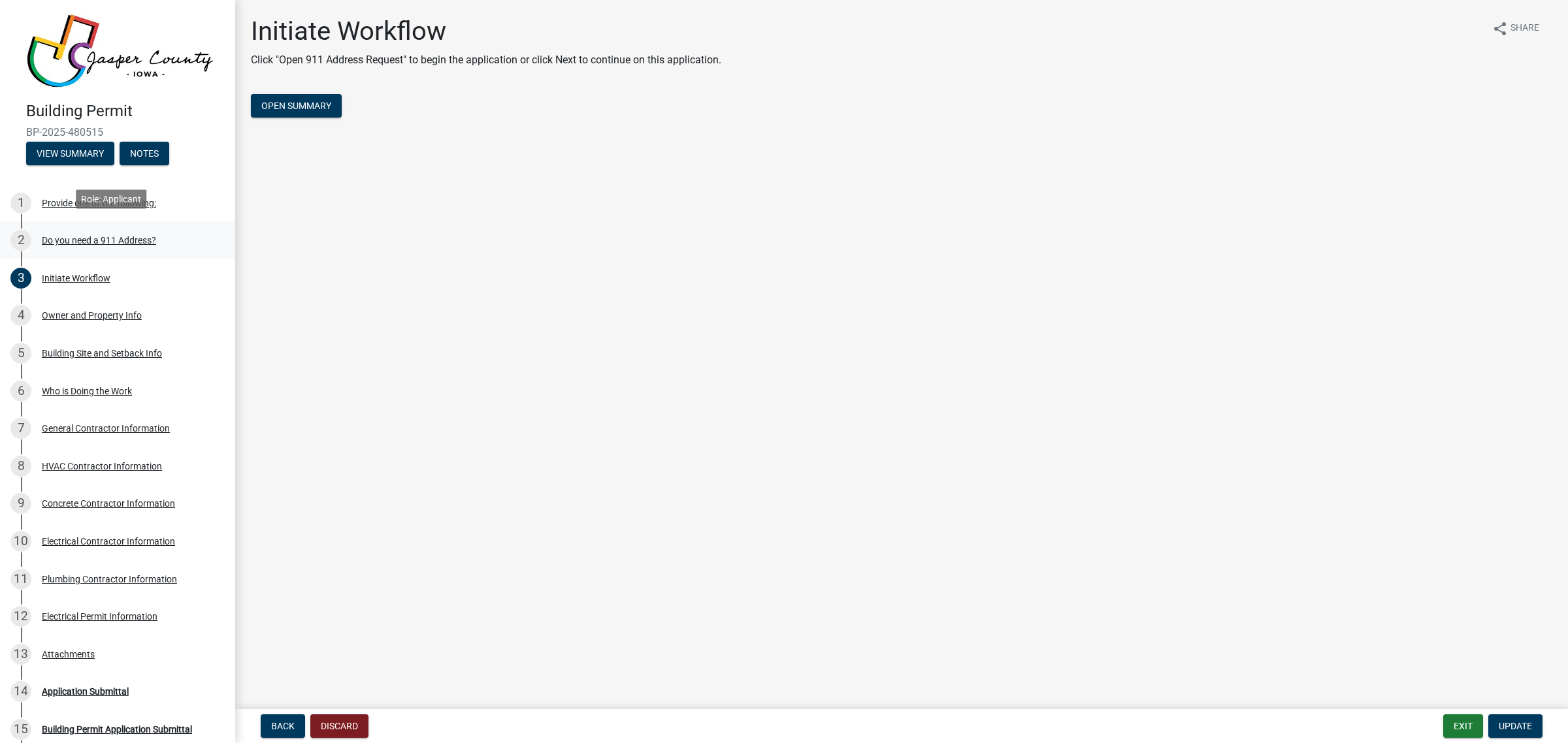
click at [108, 236] on div "Do you need a 911 Address?" at bounding box center [100, 240] width 115 height 9
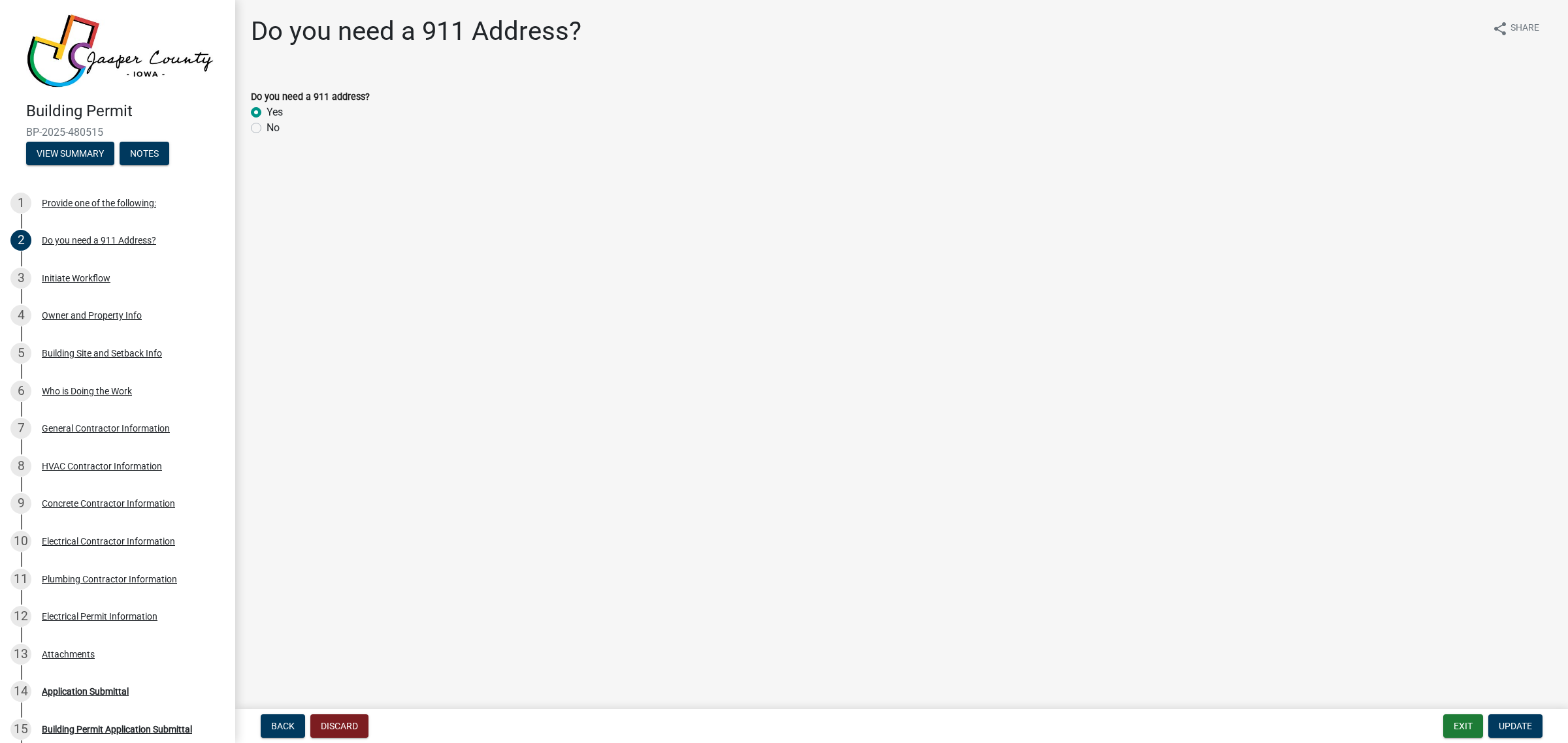
click at [268, 124] on label "No" at bounding box center [273, 127] width 13 height 15
click at [268, 124] on input "No" at bounding box center [270, 124] width 8 height 8
radio input "true"
click at [1506, 726] on span "Update" at bounding box center [1514, 726] width 33 height 11
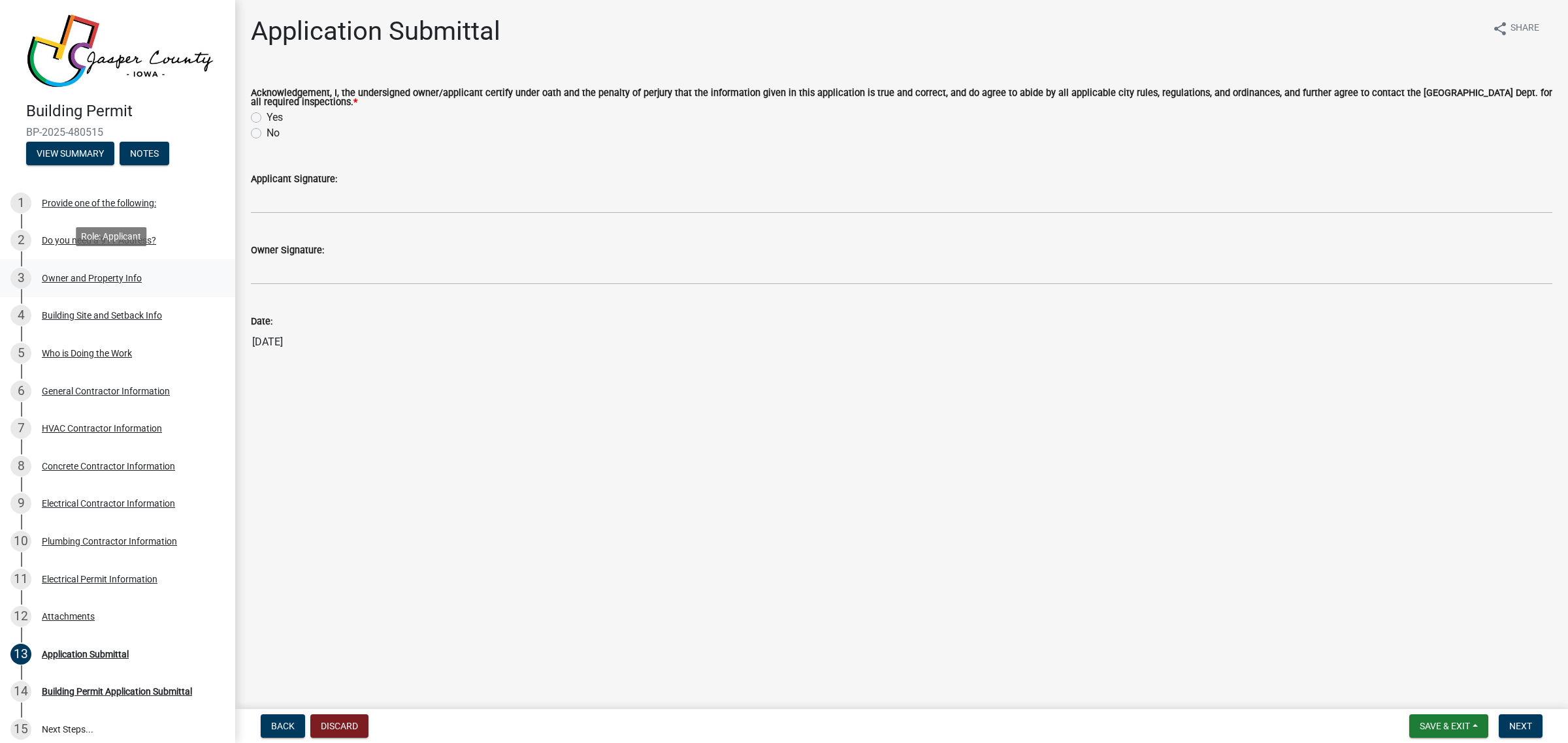
click at [90, 274] on div "Owner and Property Info" at bounding box center [91, 278] width 100 height 9
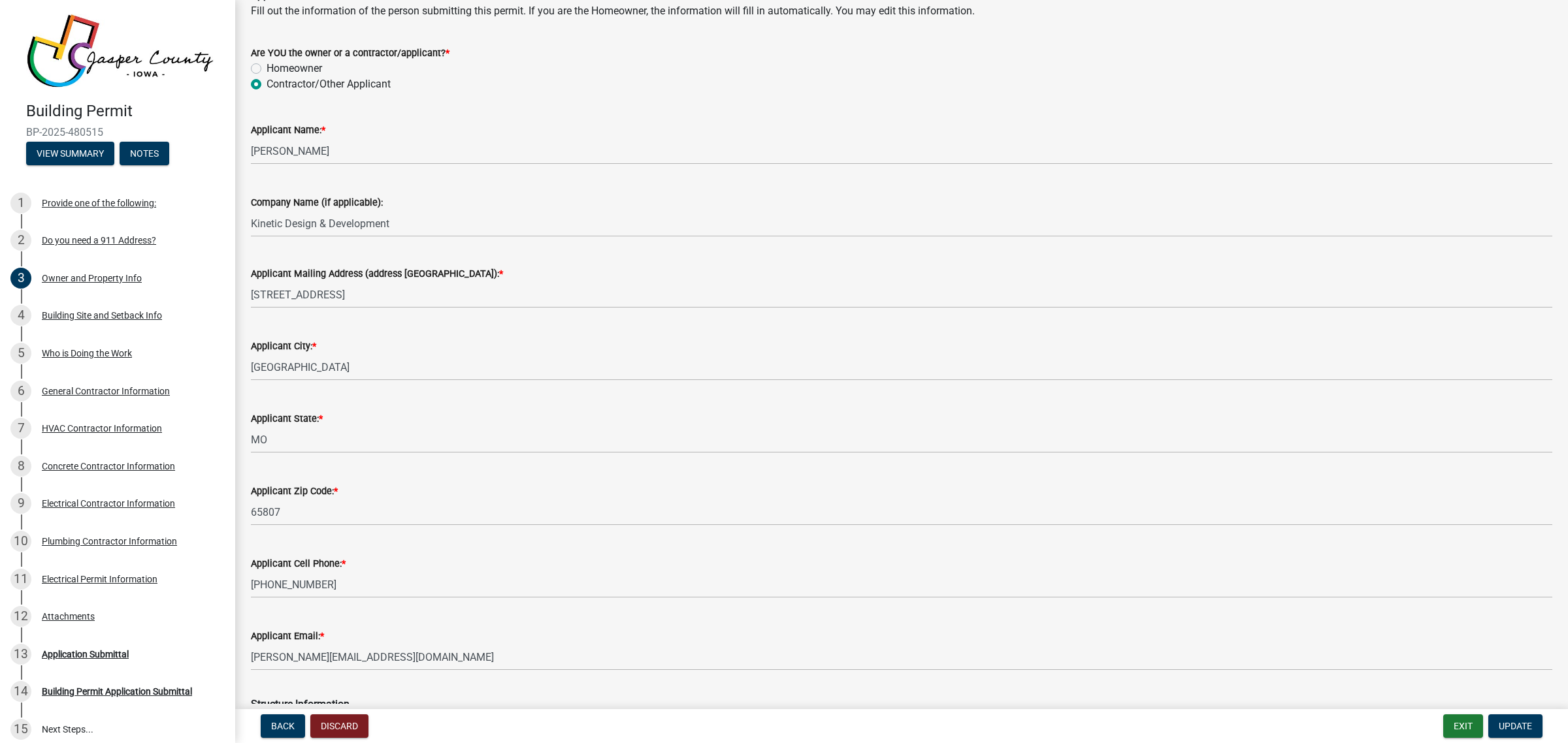
scroll to position [1306, 0]
click at [62, 651] on div "Application Submittal" at bounding box center [85, 654] width 87 height 9
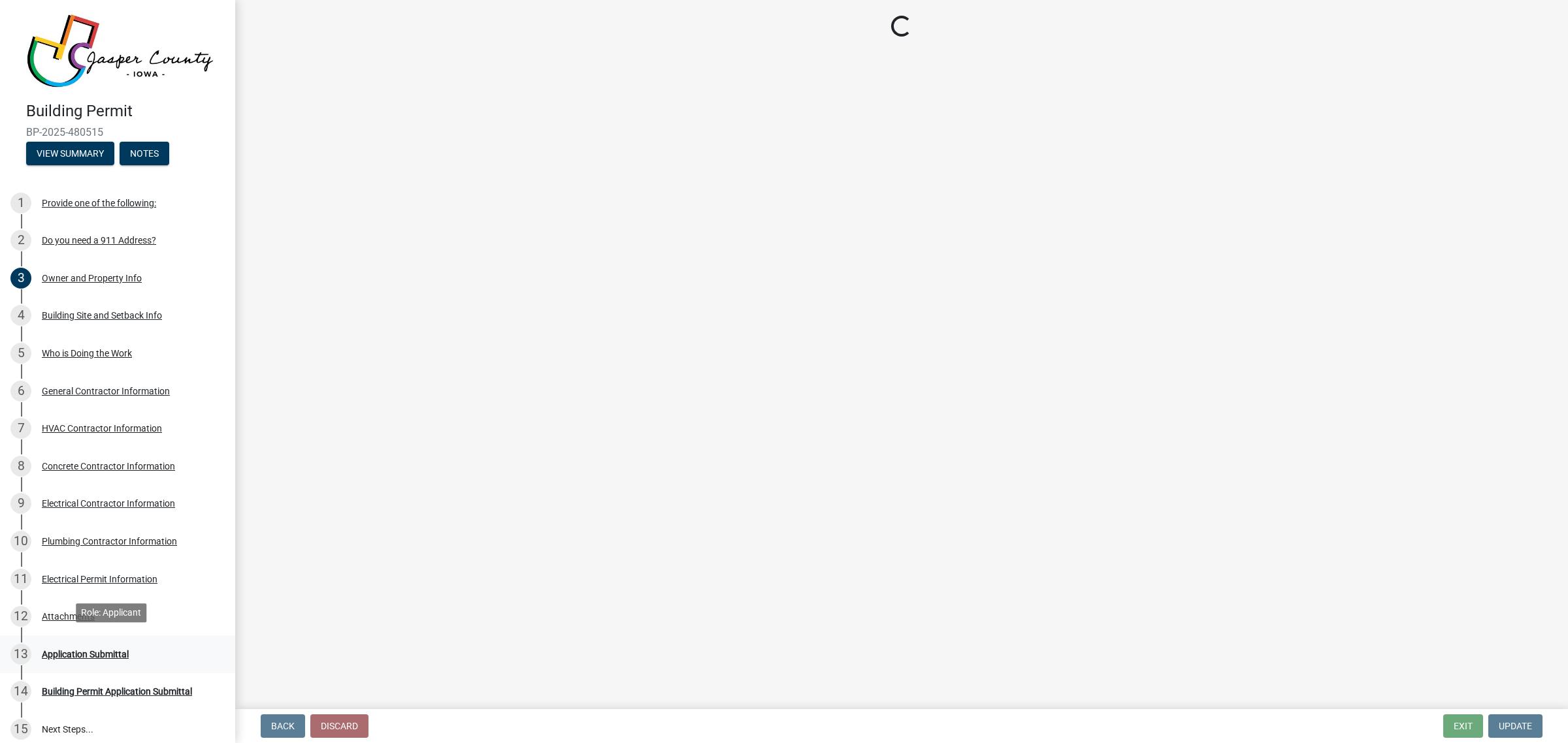
scroll to position [0, 0]
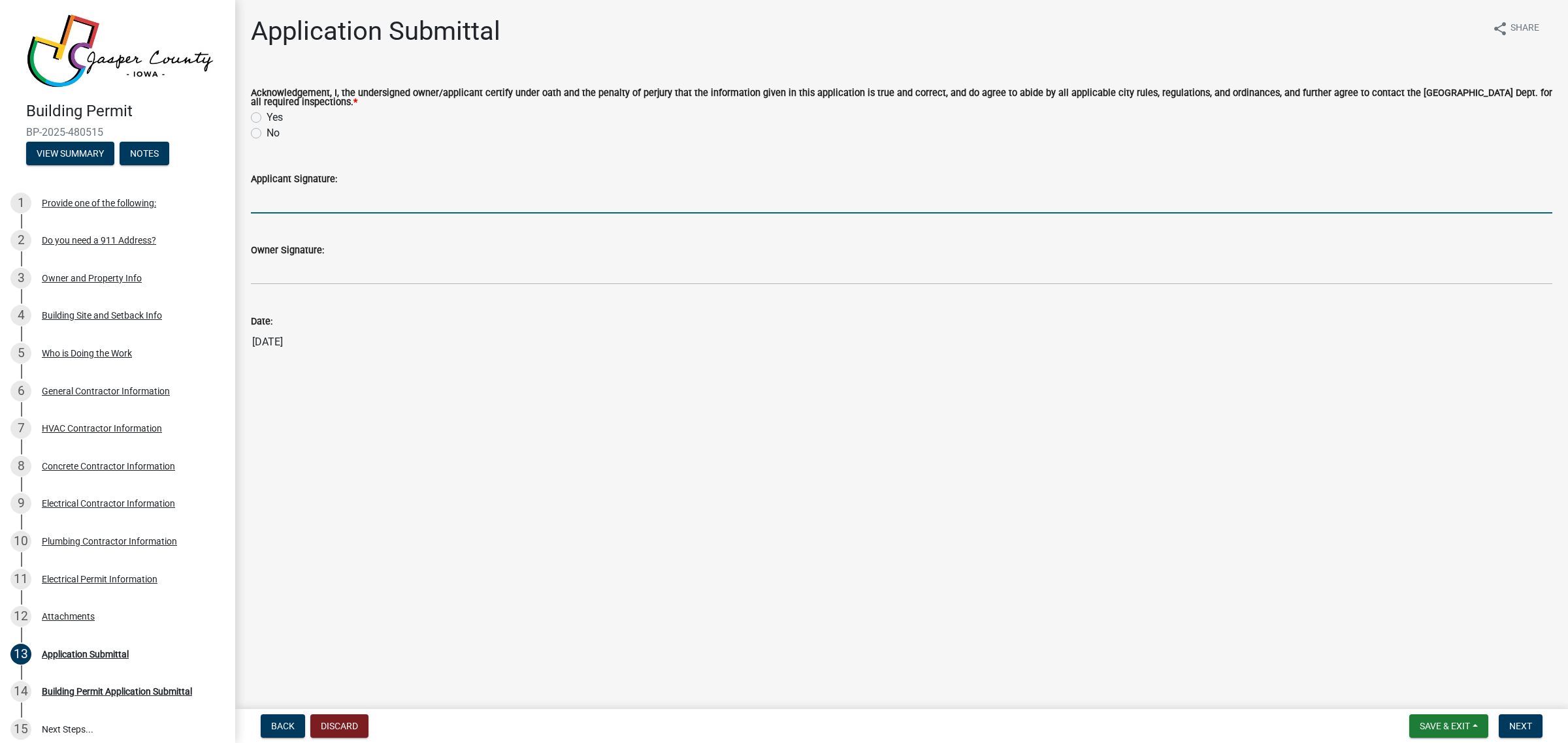
click at [367, 199] on input "Applicant Signature:" at bounding box center [901, 200] width 1301 height 27
type input "[PERSON_NAME]"
click at [266, 117] on label "Yes" at bounding box center [274, 117] width 16 height 15
click at [266, 117] on input "Yes" at bounding box center [270, 113] width 8 height 8
radio input "true"
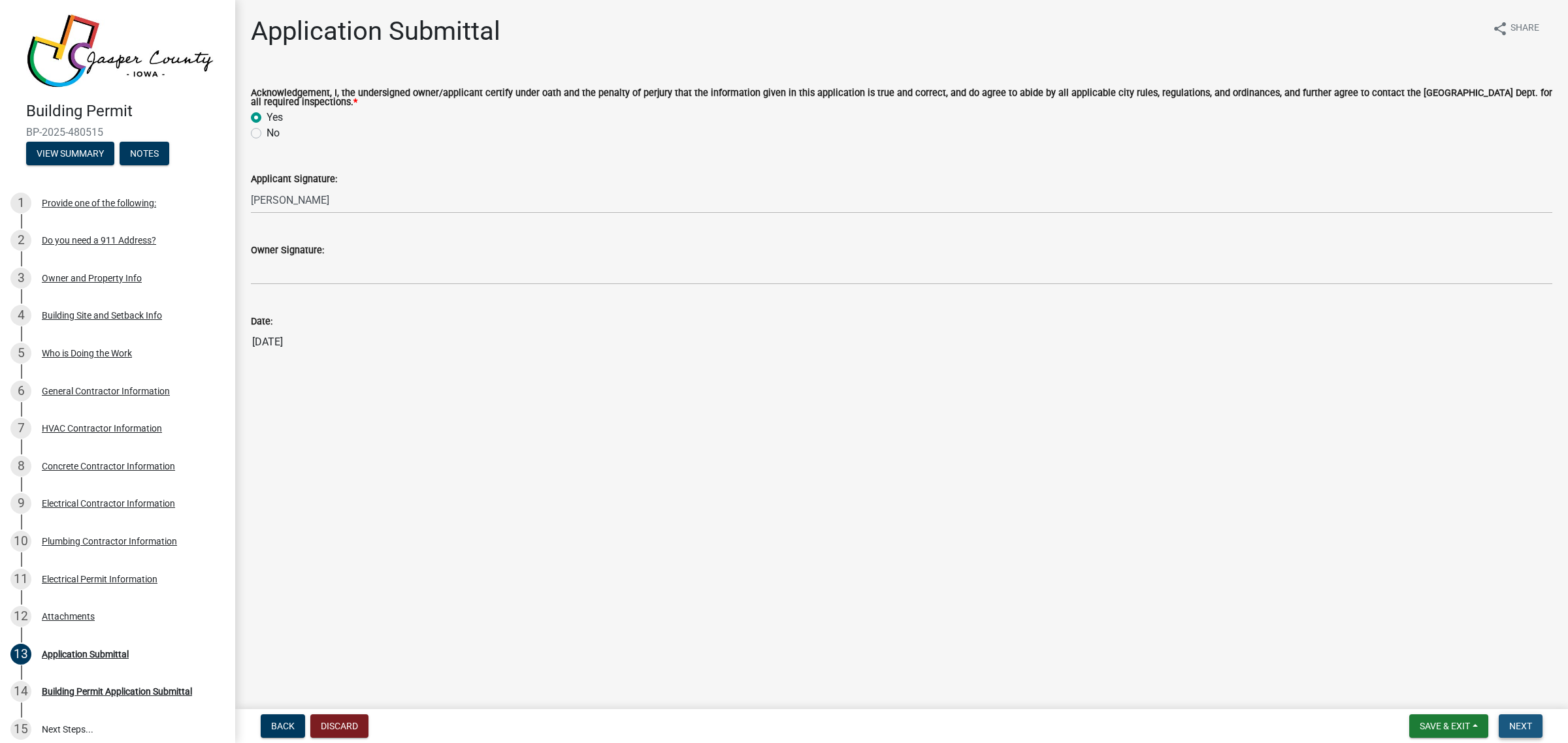
click at [1522, 728] on span "Next" at bounding box center [1520, 726] width 23 height 11
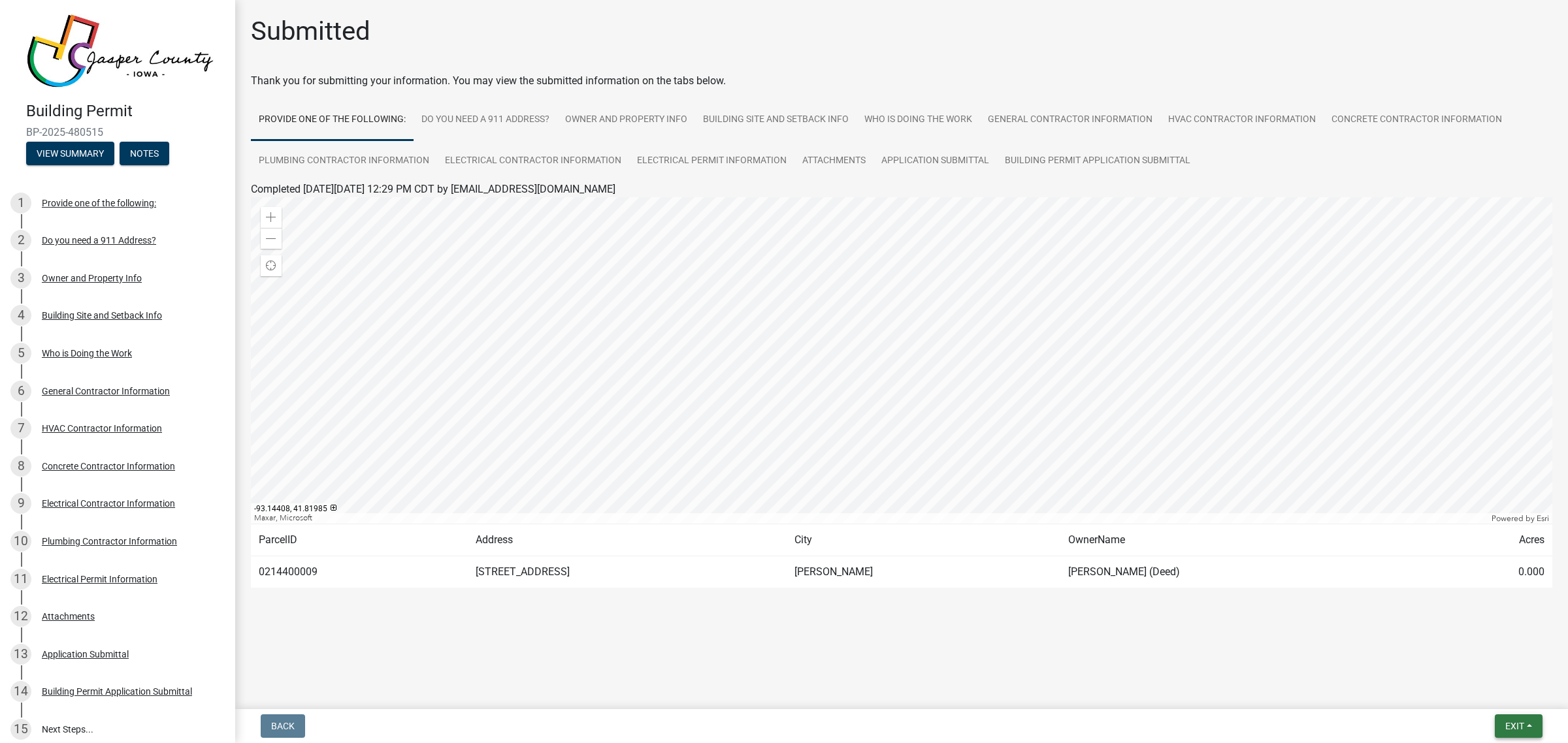
click at [1511, 730] on span "Exit" at bounding box center [1514, 726] width 19 height 11
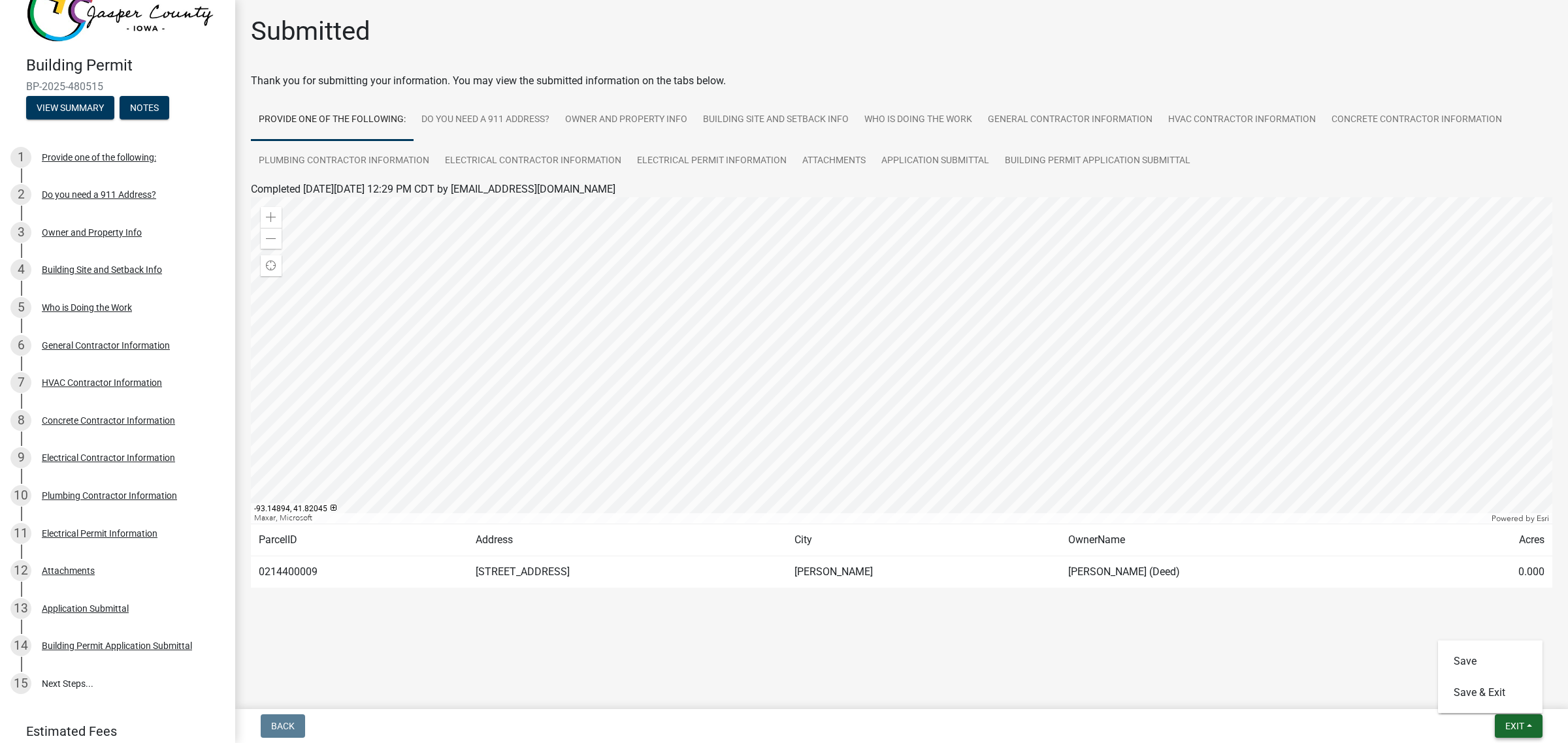
scroll to position [91, 0]
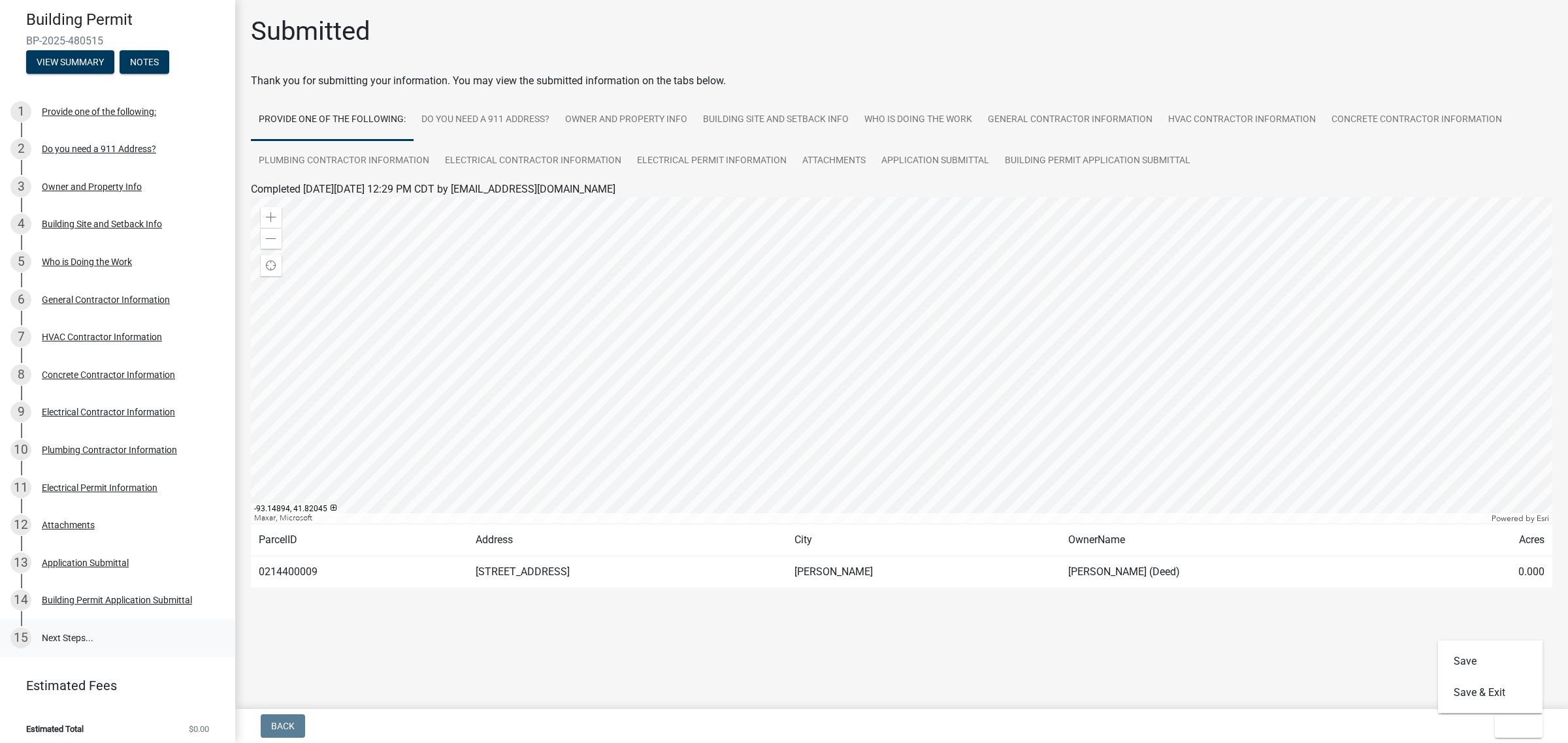
click at [54, 629] on link "15 Next Steps..." at bounding box center [117, 638] width 235 height 38
